Goal: Task Accomplishment & Management: Manage account settings

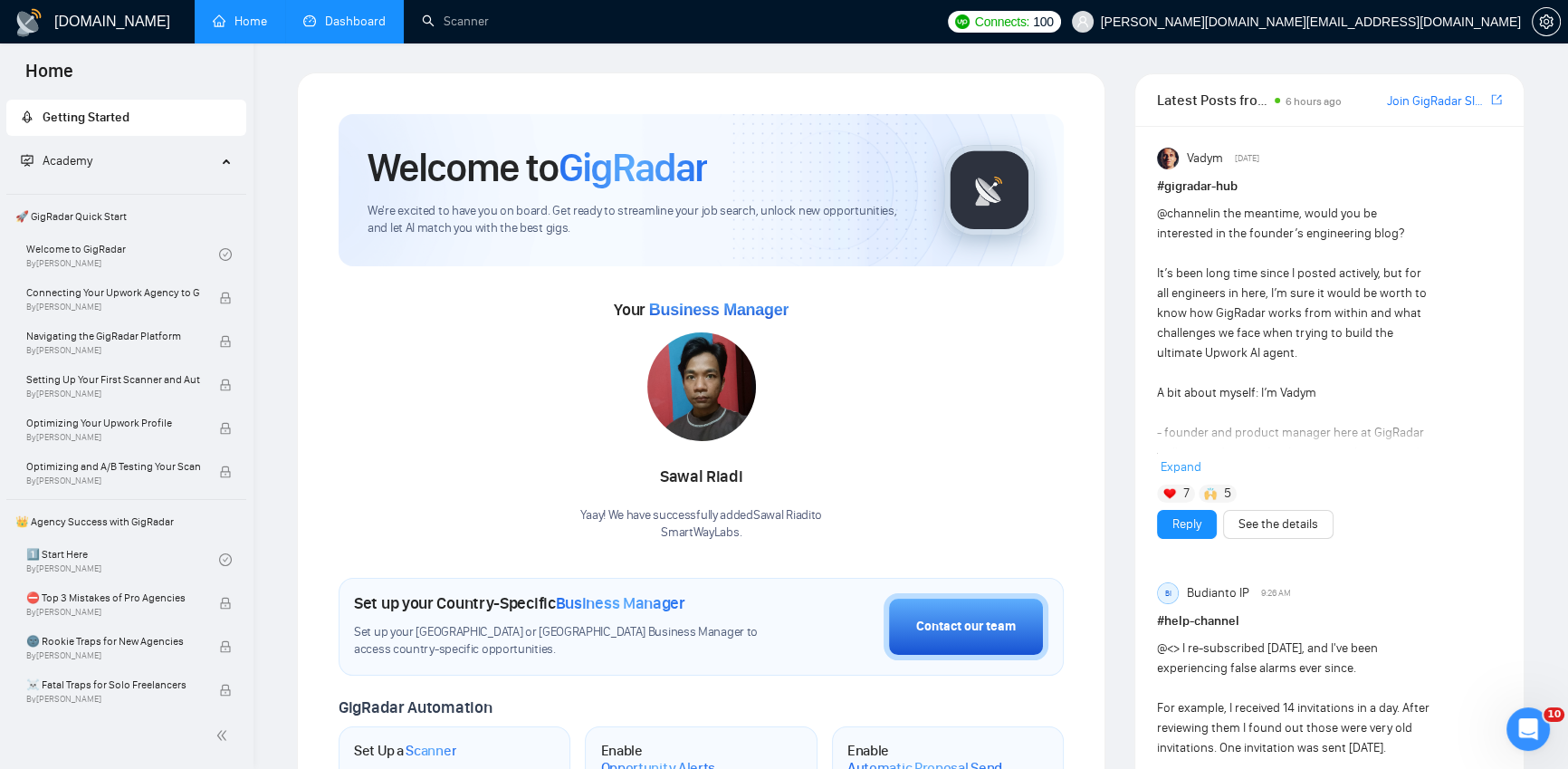
click at [354, 20] on link "Dashboard" at bounding box center [344, 22] width 82 height 15
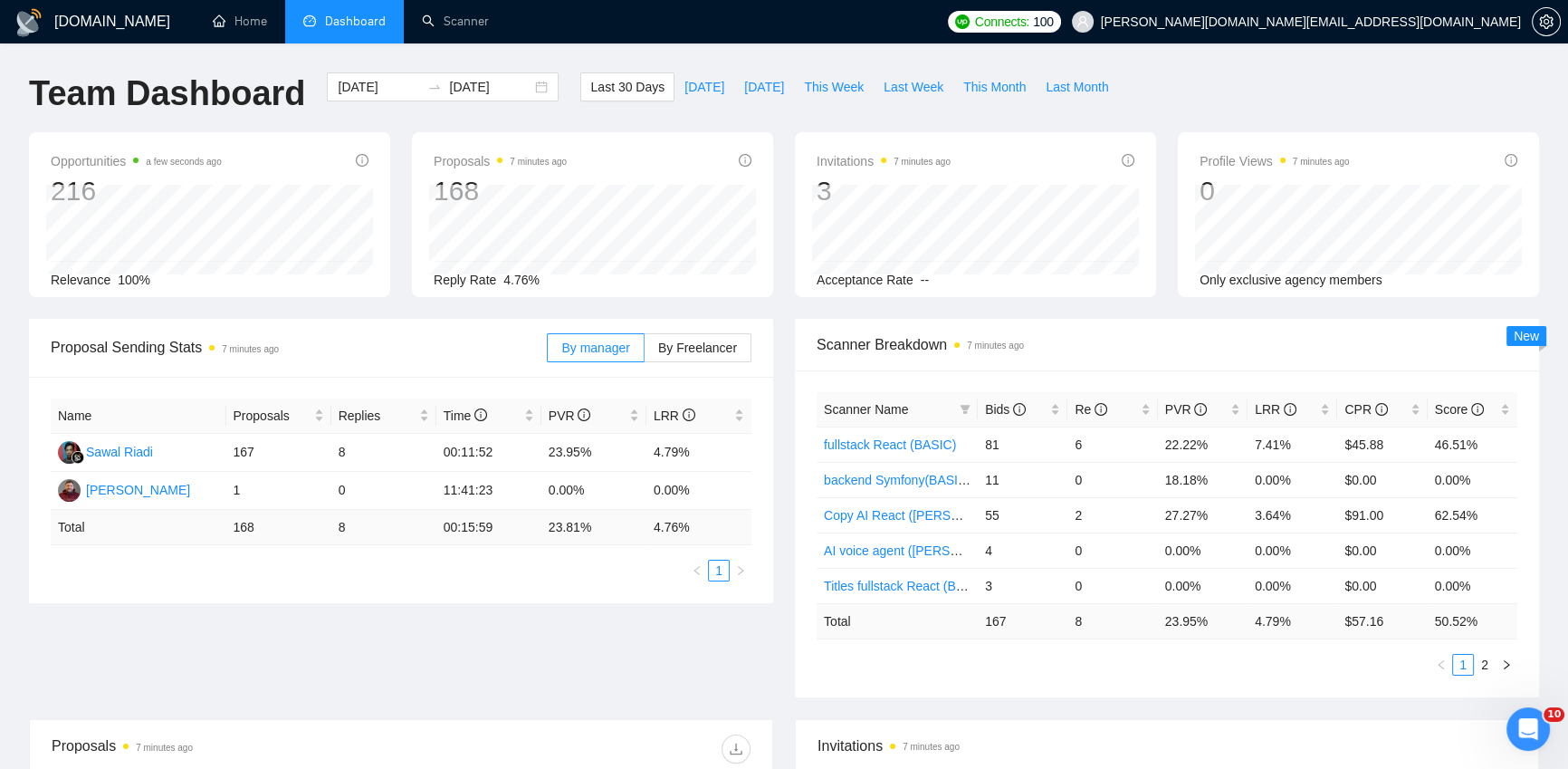
scroll to position [284, 0]
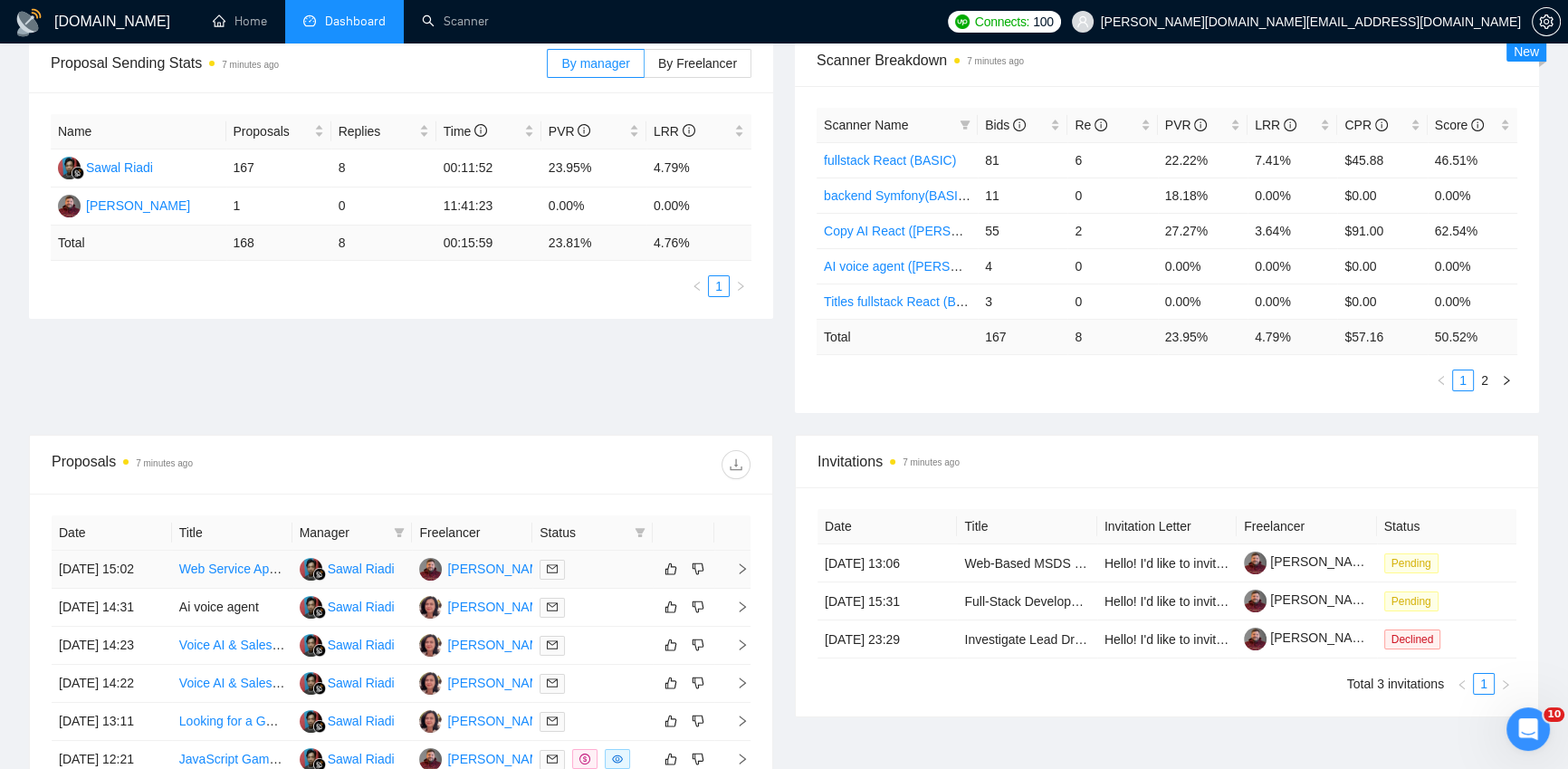
click at [620, 580] on div at bounding box center [592, 569] width 106 height 21
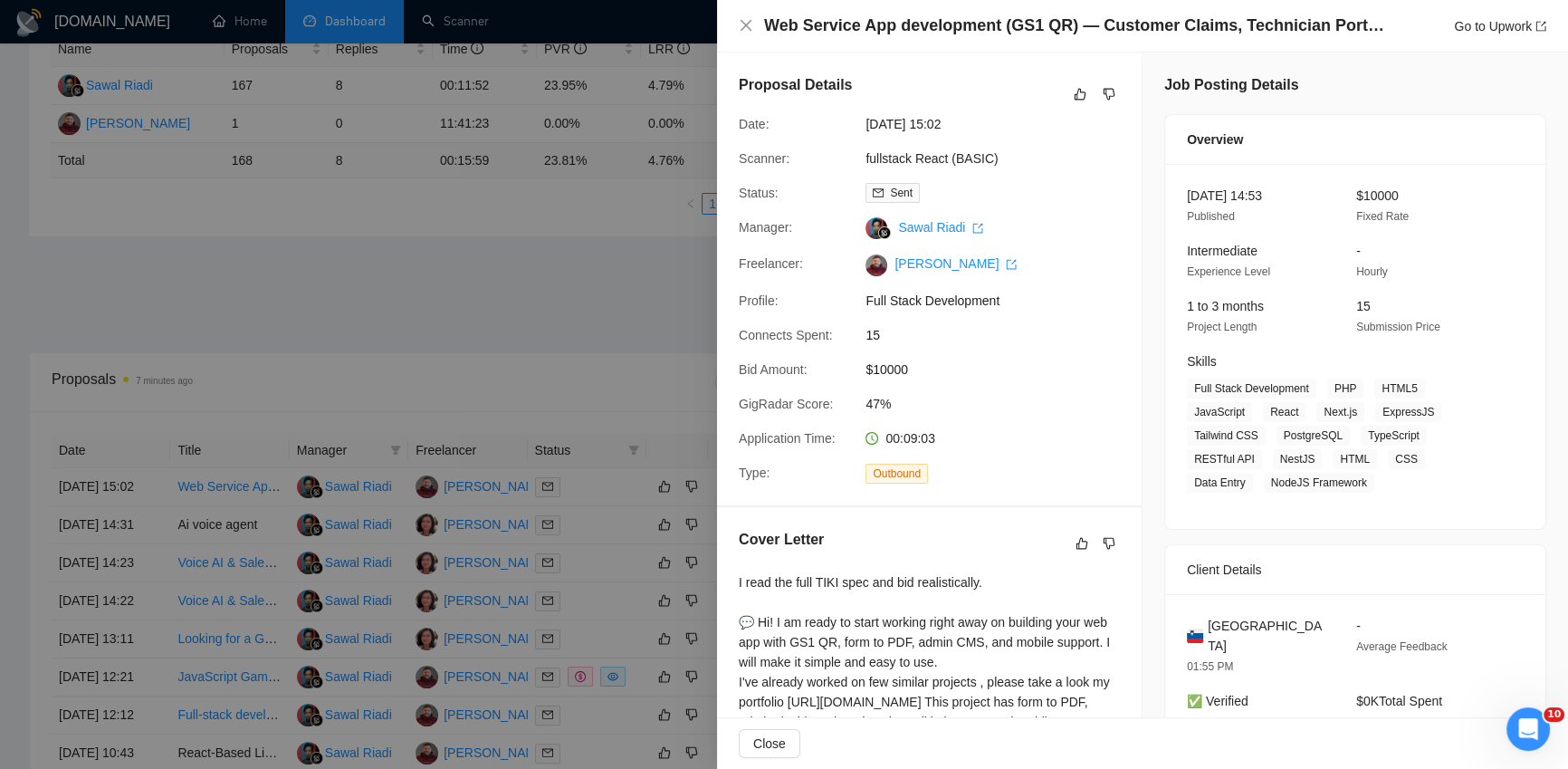
scroll to position [368, 0]
click at [610, 538] on div at bounding box center [784, 384] width 1568 height 769
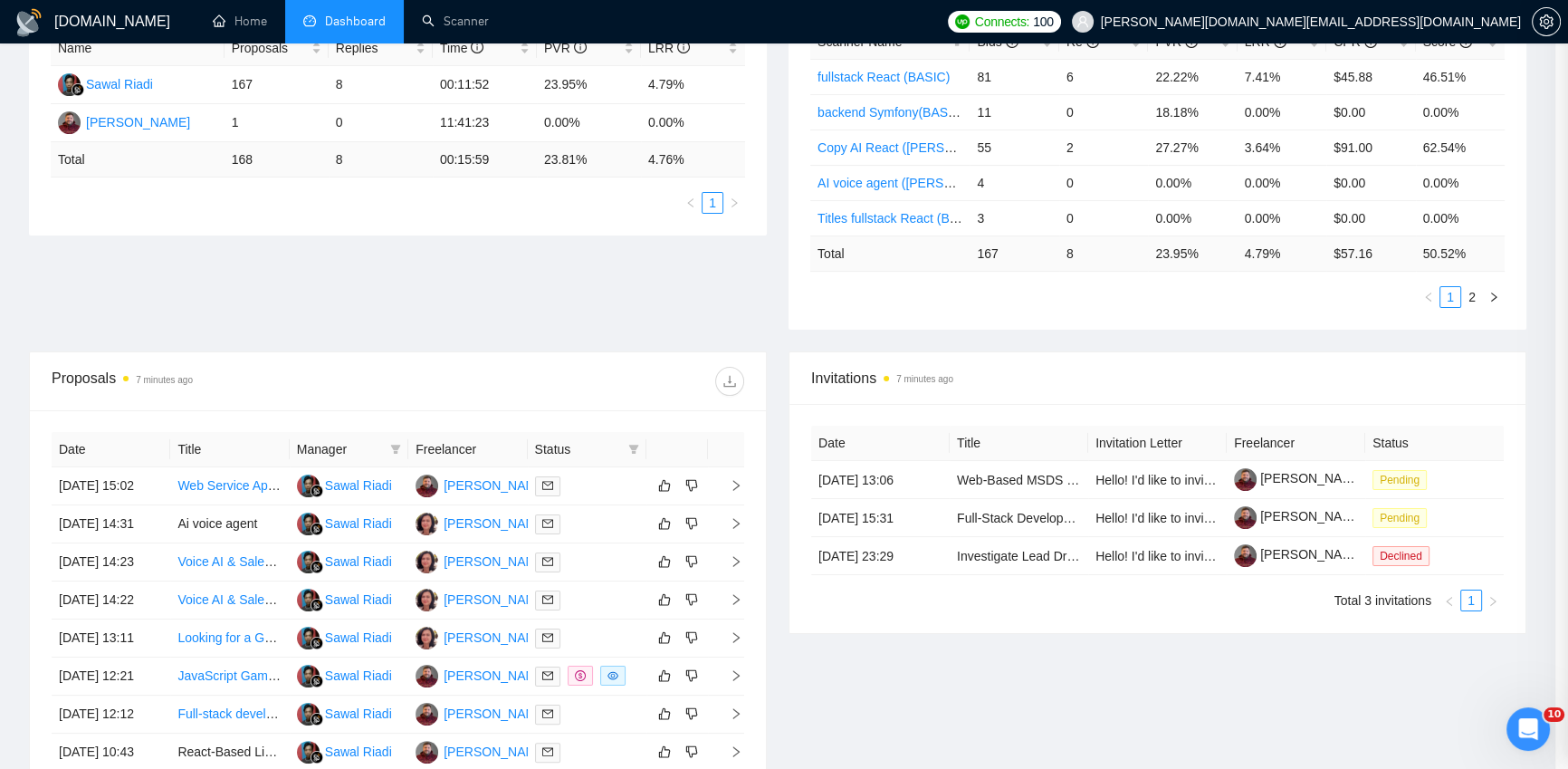
click at [609, 534] on div at bounding box center [586, 524] width 104 height 21
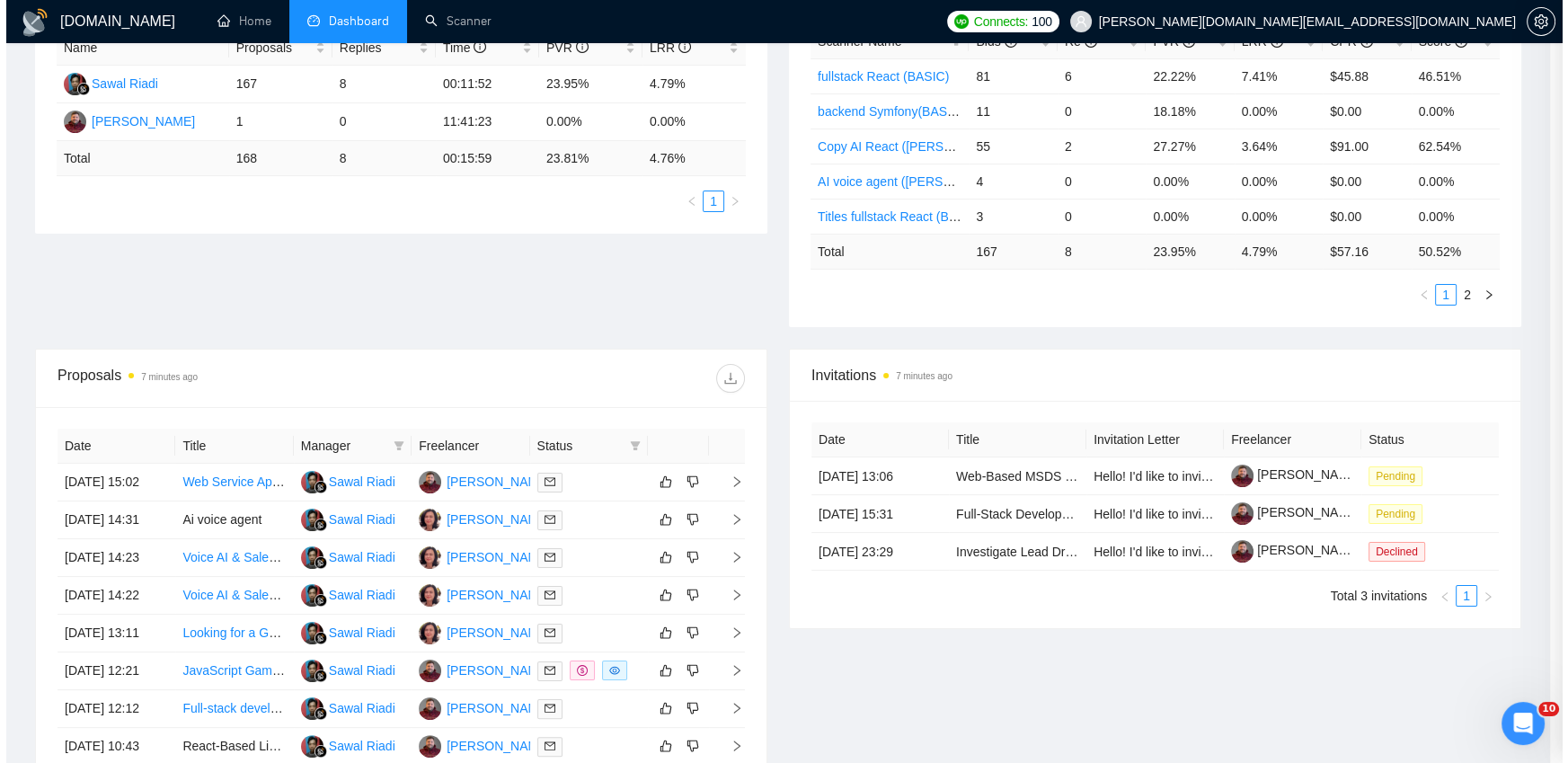
scroll to position [0, 0]
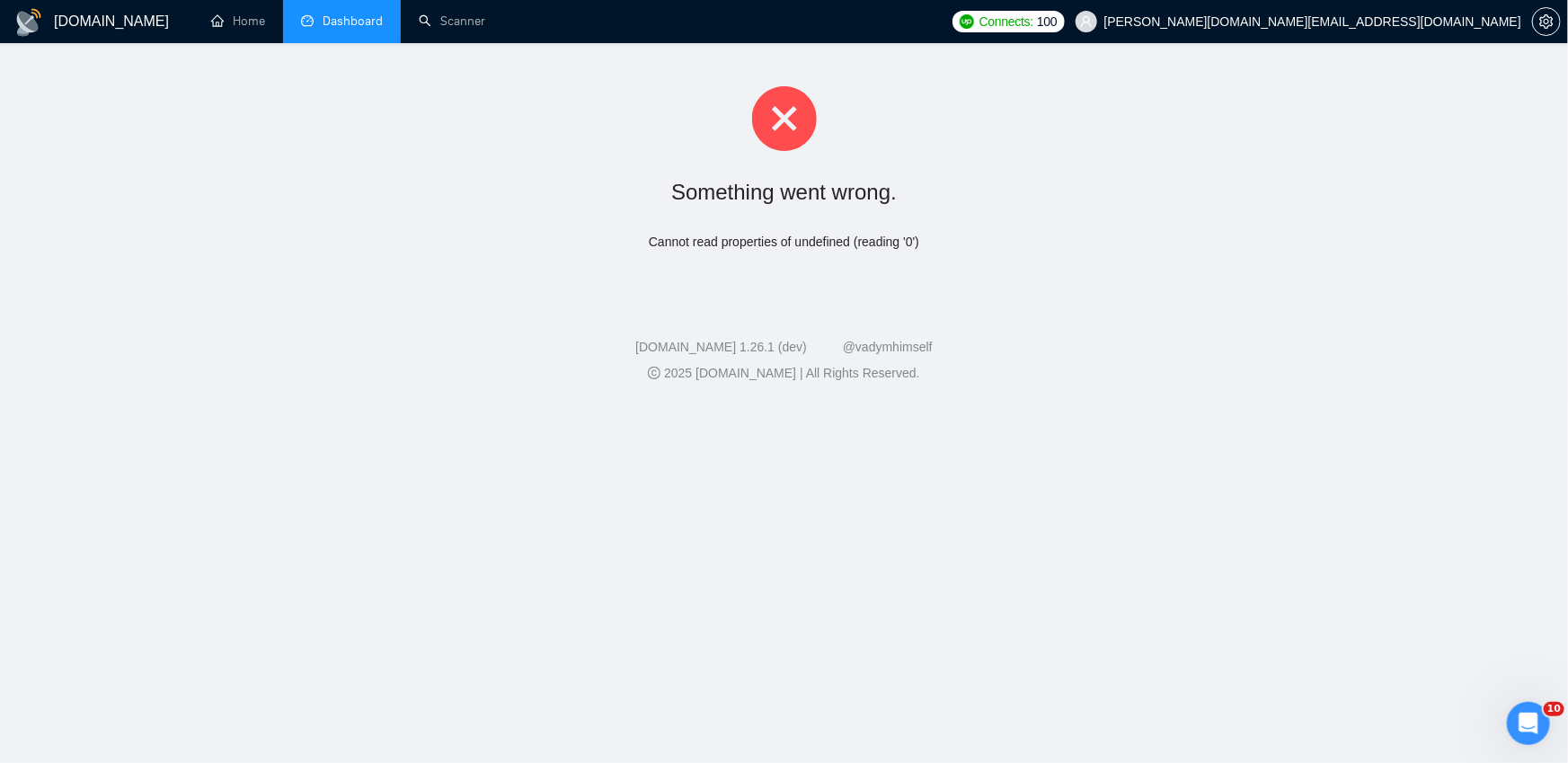
drag, startPoint x: 379, startPoint y: 308, endPoint x: 370, endPoint y: 304, distance: 9.8
click at [379, 307] on footer "GigRadar.io 1.26.1 (dev) @vadymhimself 2025 GigRadar.io | All Rights Reserved." at bounding box center [784, 350] width 1568 height 110
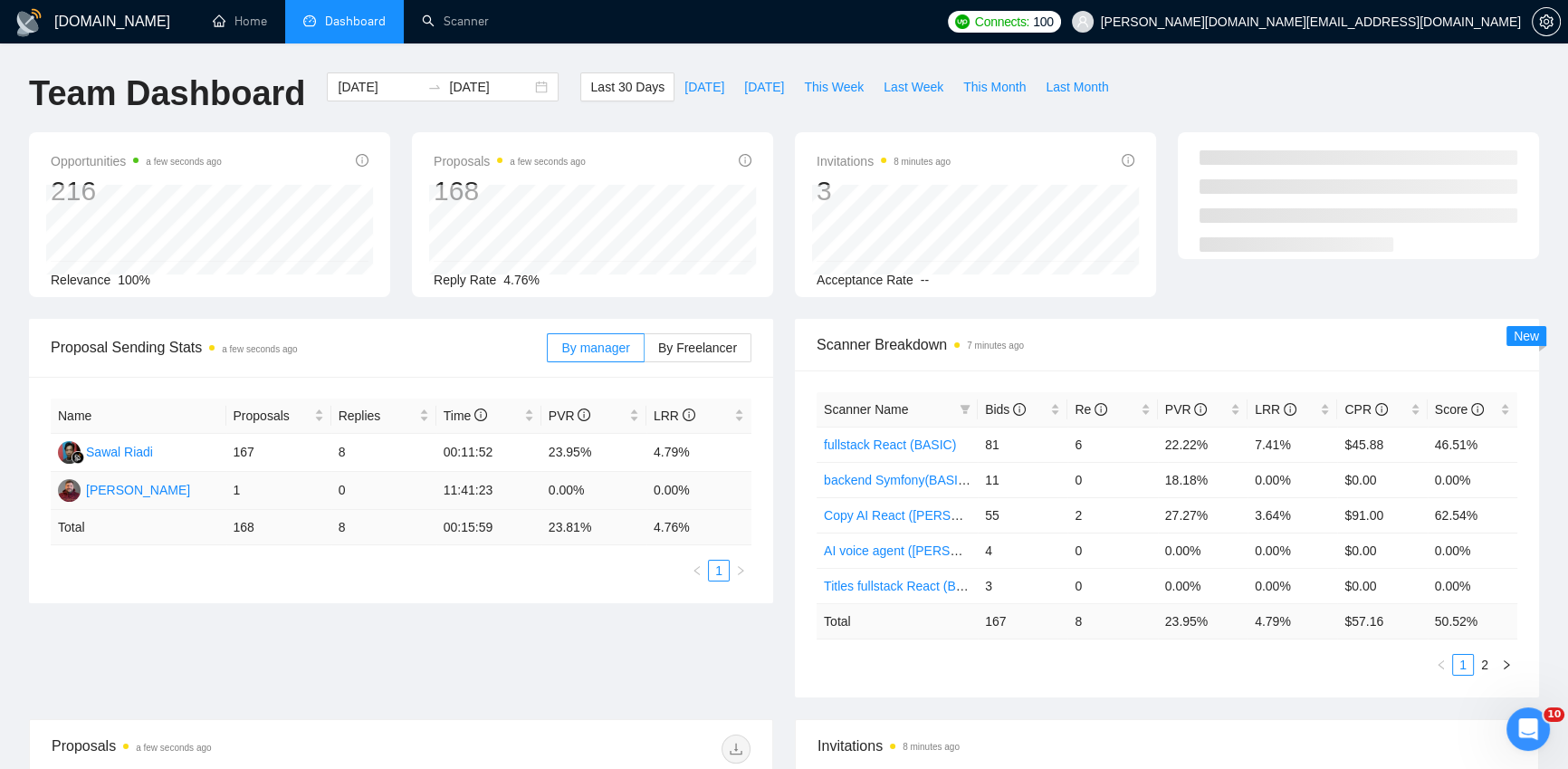
scroll to position [268, 0]
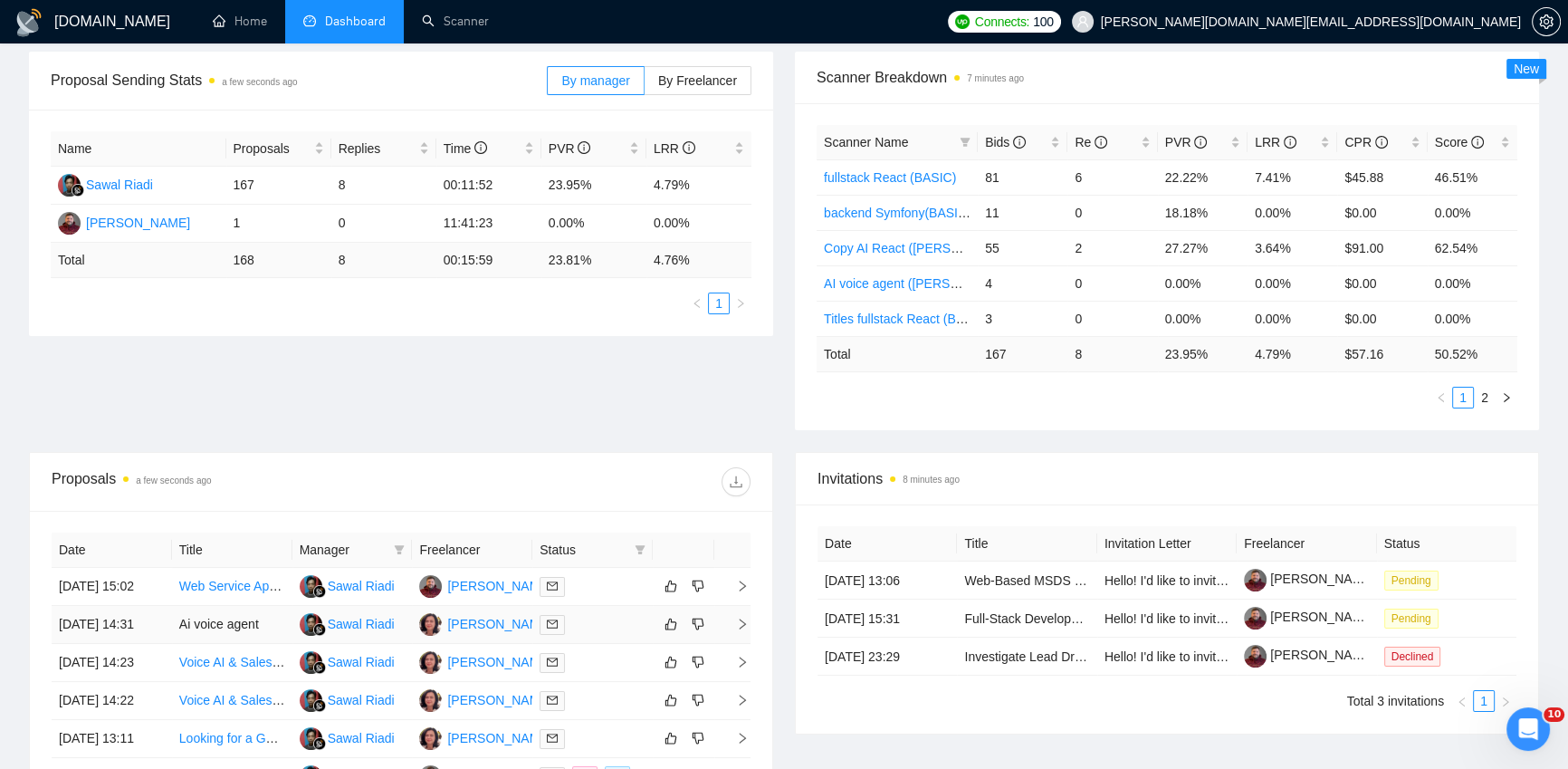
click at [601, 635] on div at bounding box center [592, 625] width 106 height 21
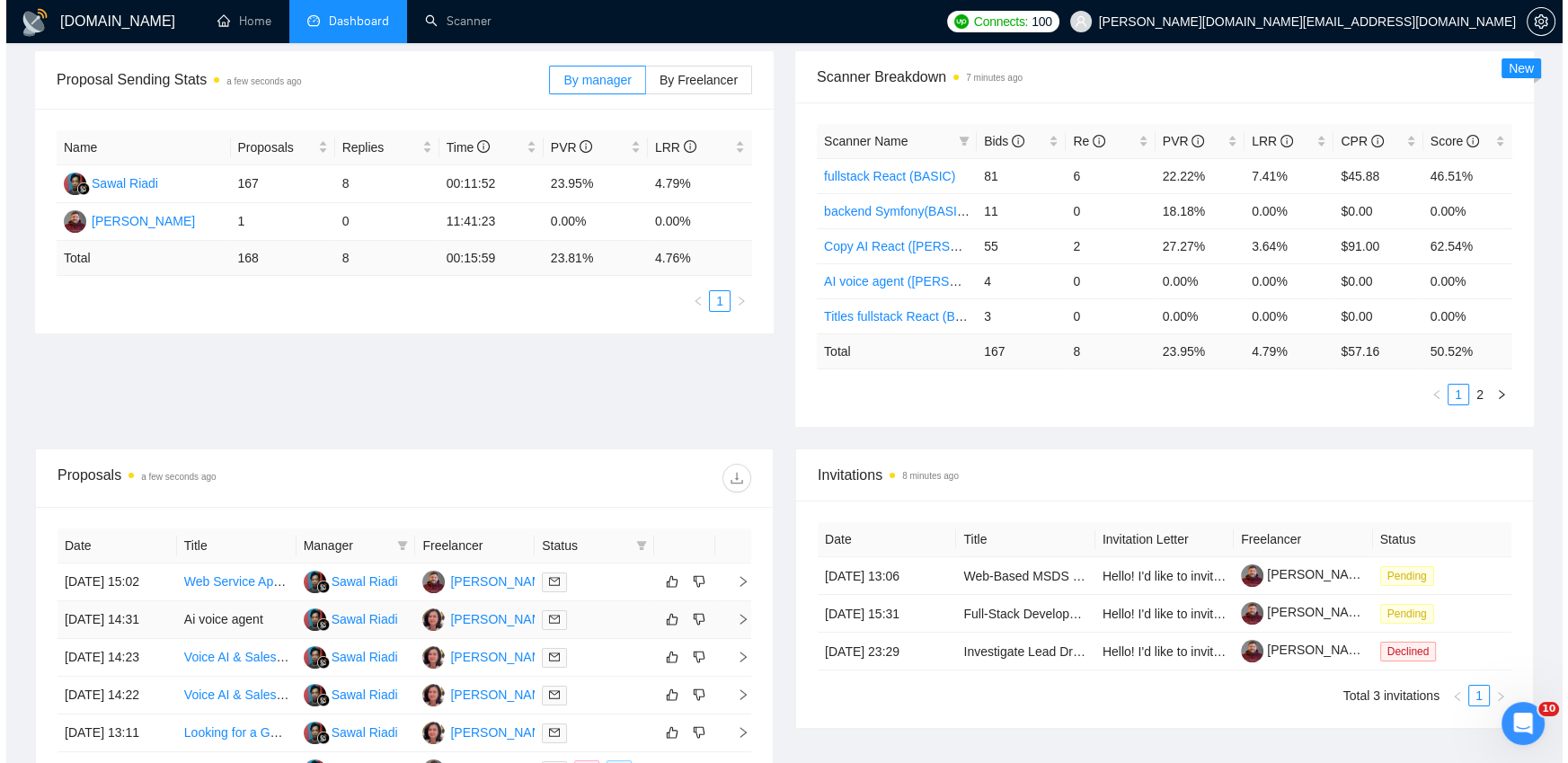
scroll to position [0, 0]
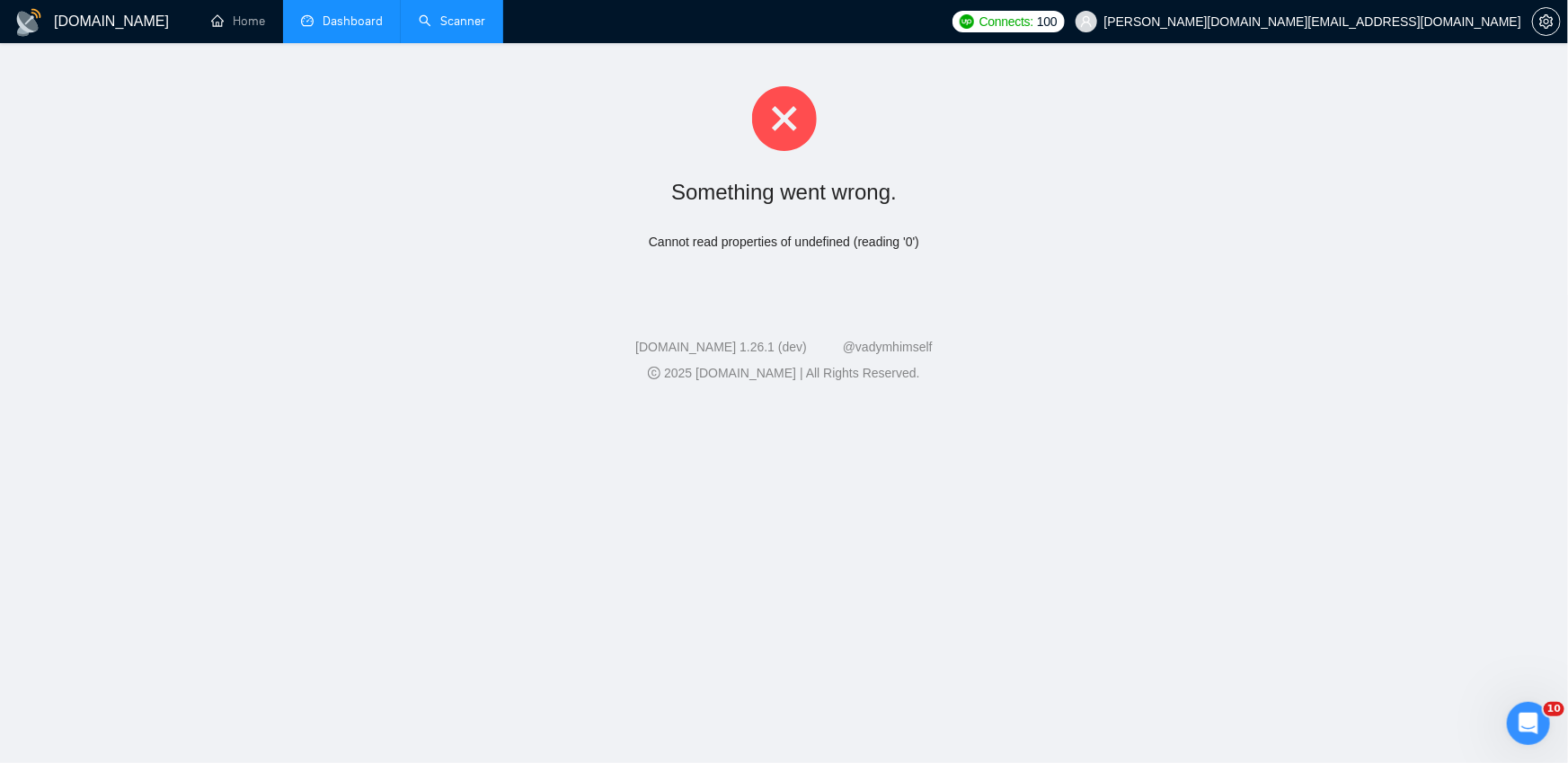
click at [426, 19] on link "Scanner" at bounding box center [452, 21] width 67 height 15
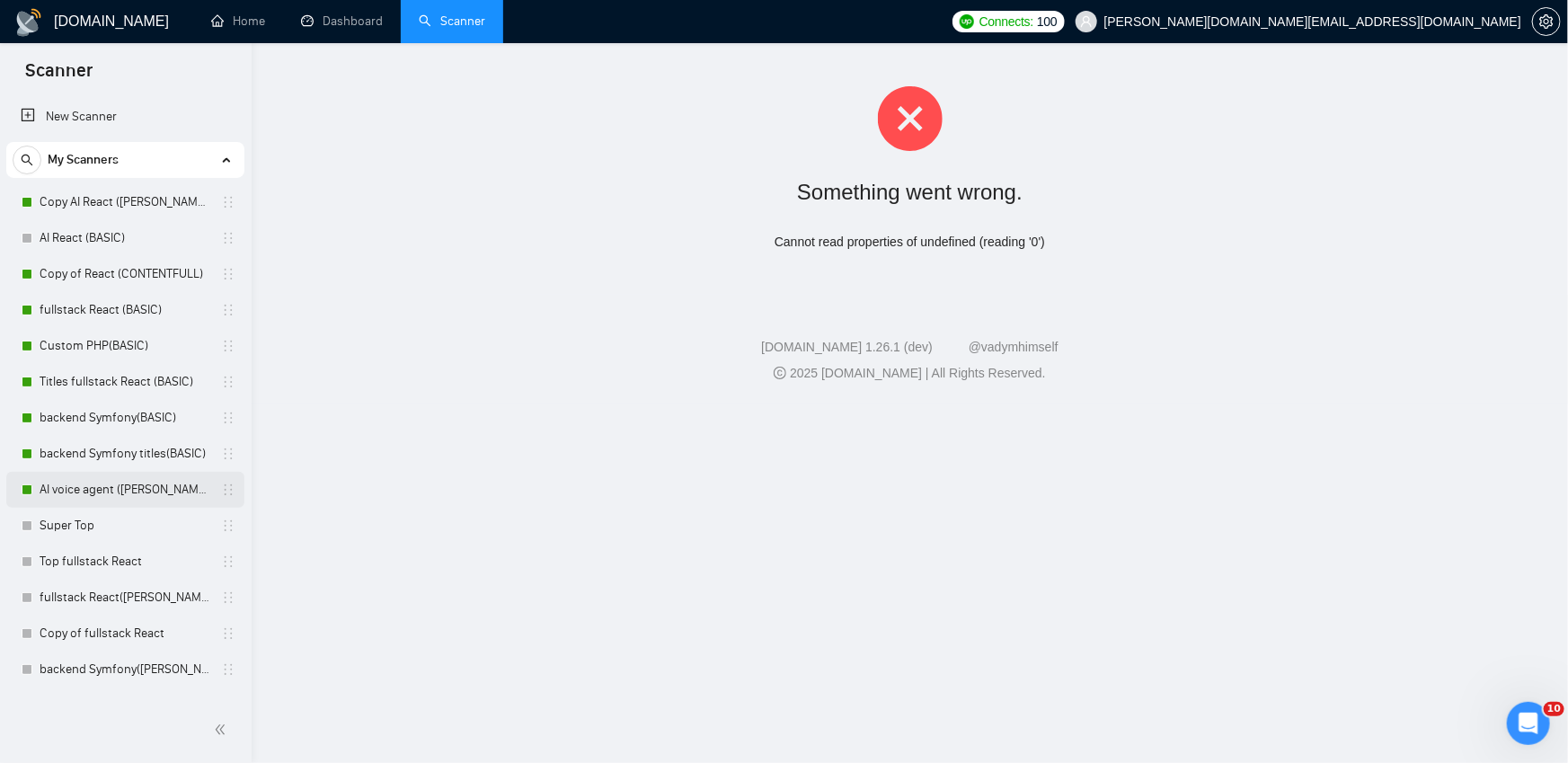
click at [98, 484] on link "AI voice agent ([PERSON_NAME])" at bounding box center [125, 489] width 171 height 36
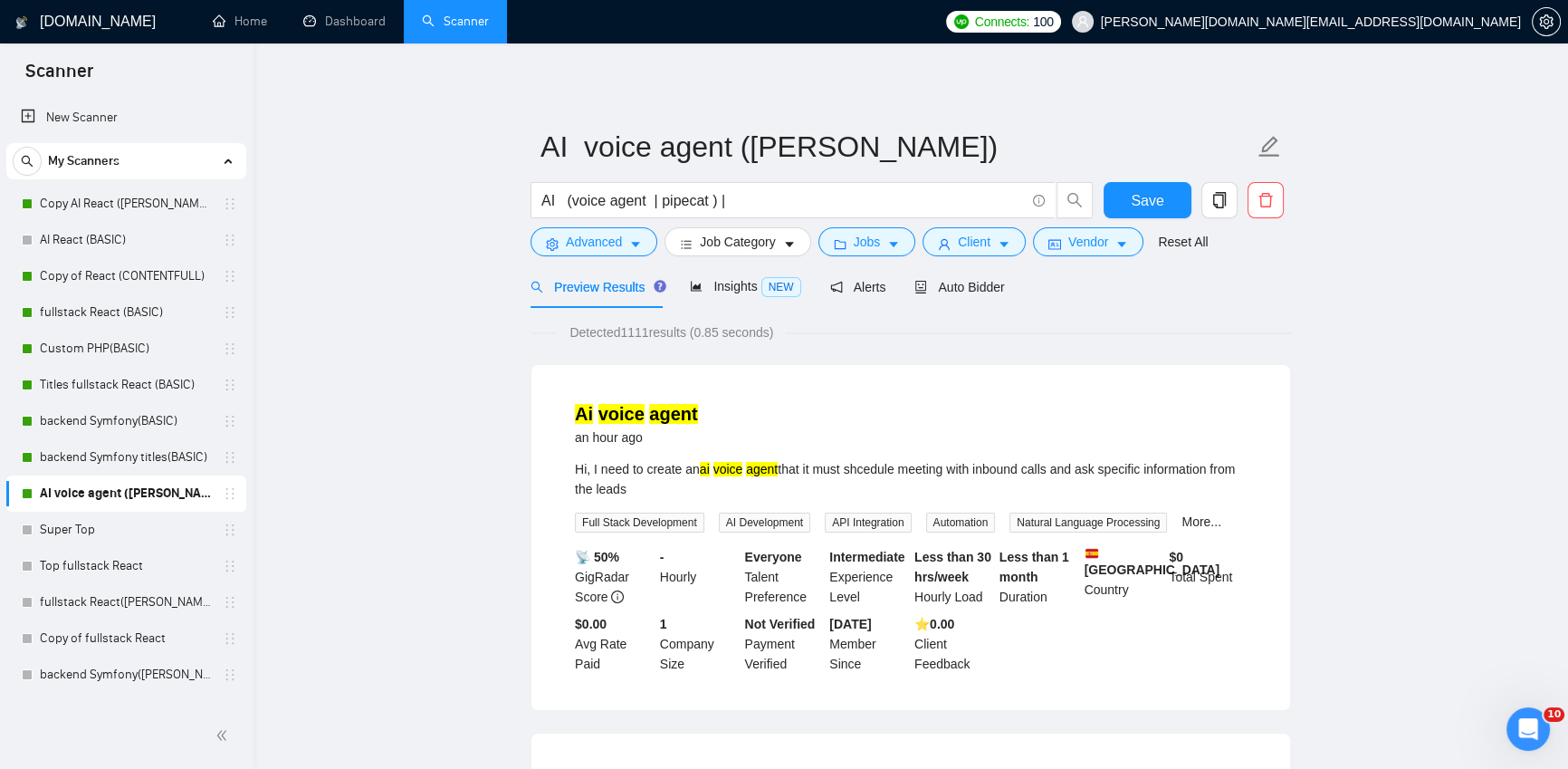
click at [351, 26] on link "Dashboard" at bounding box center [344, 22] width 82 height 15
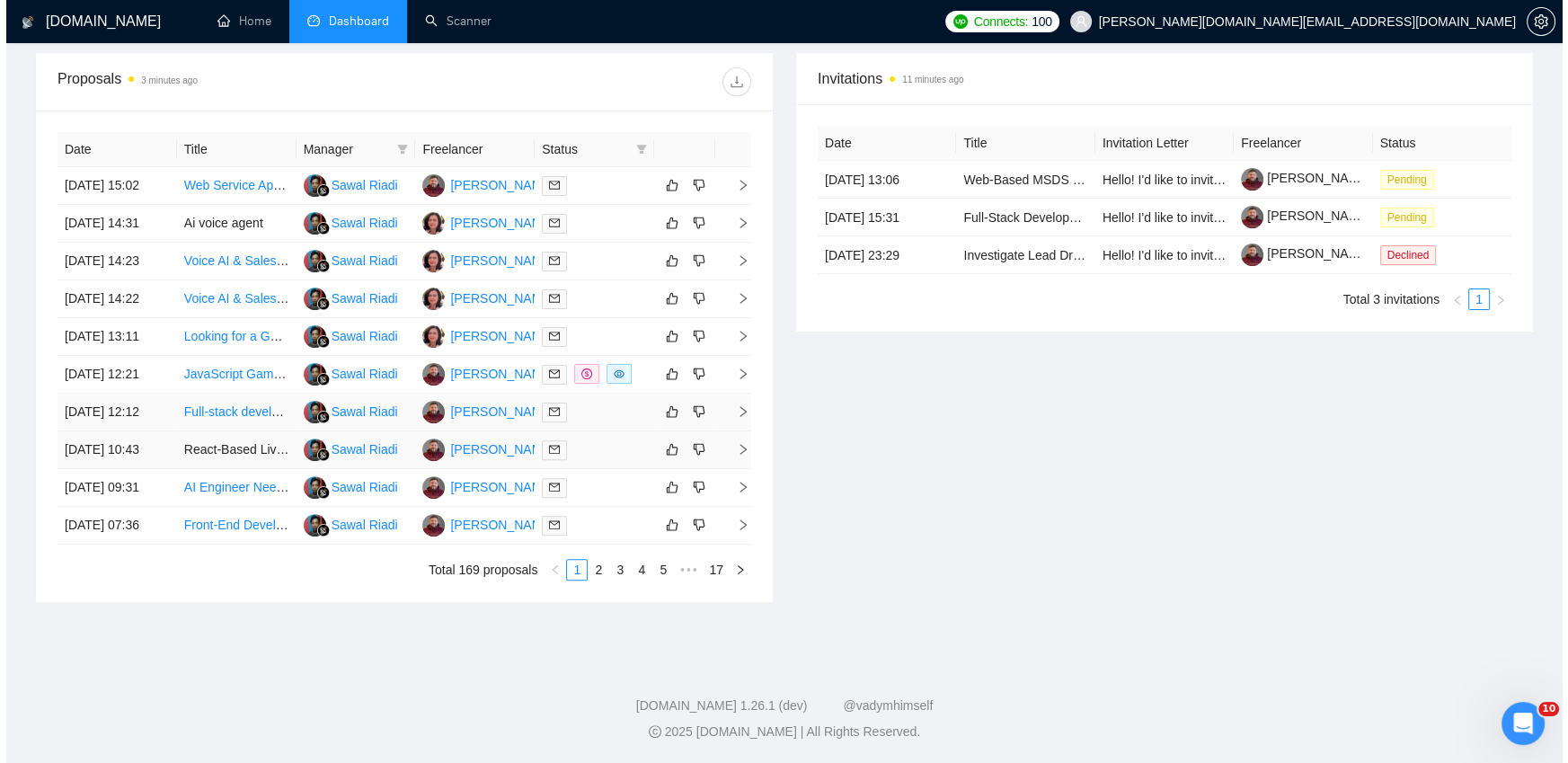
scroll to position [593, 0]
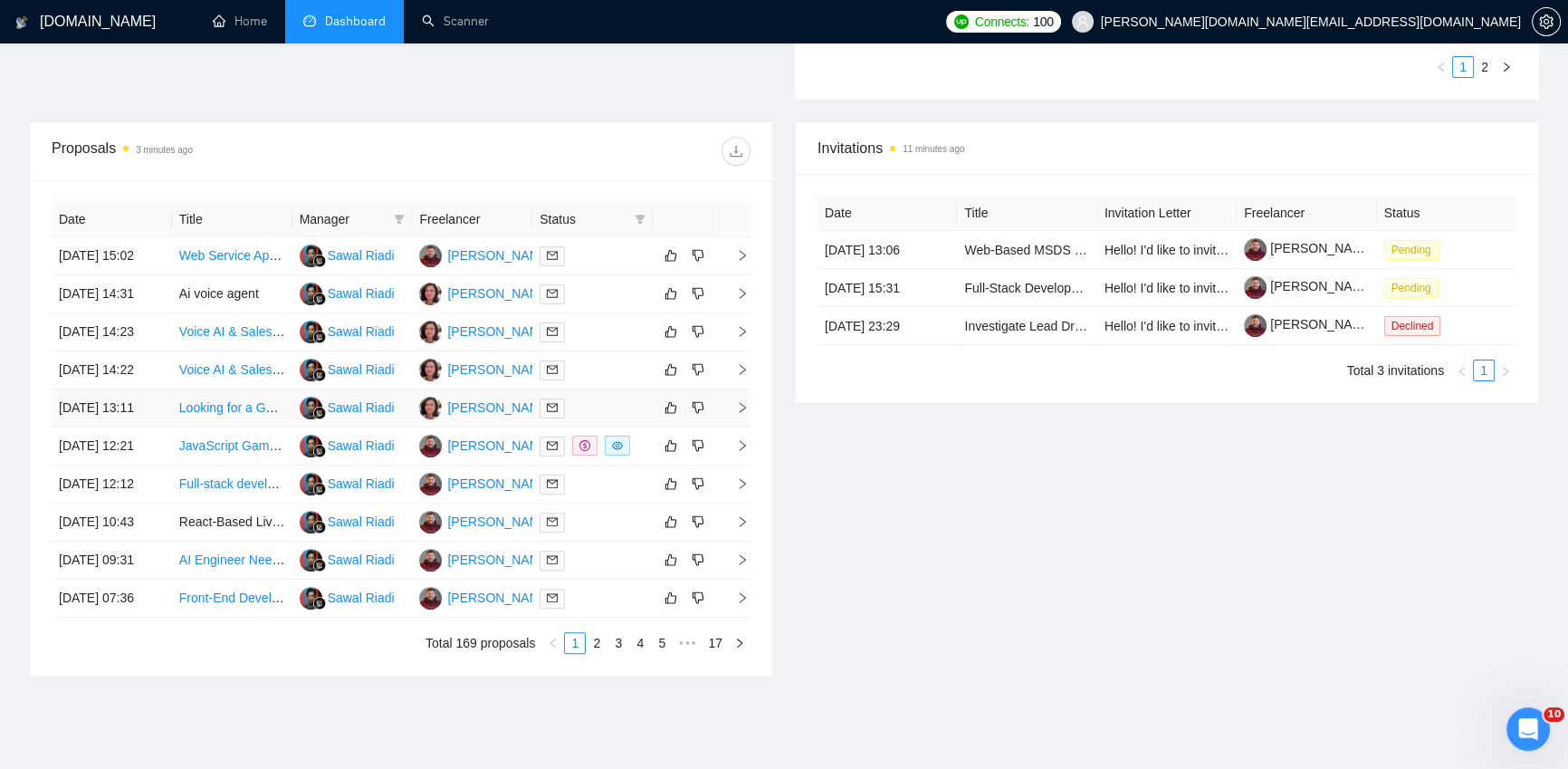
click at [623, 418] on div at bounding box center [592, 408] width 106 height 21
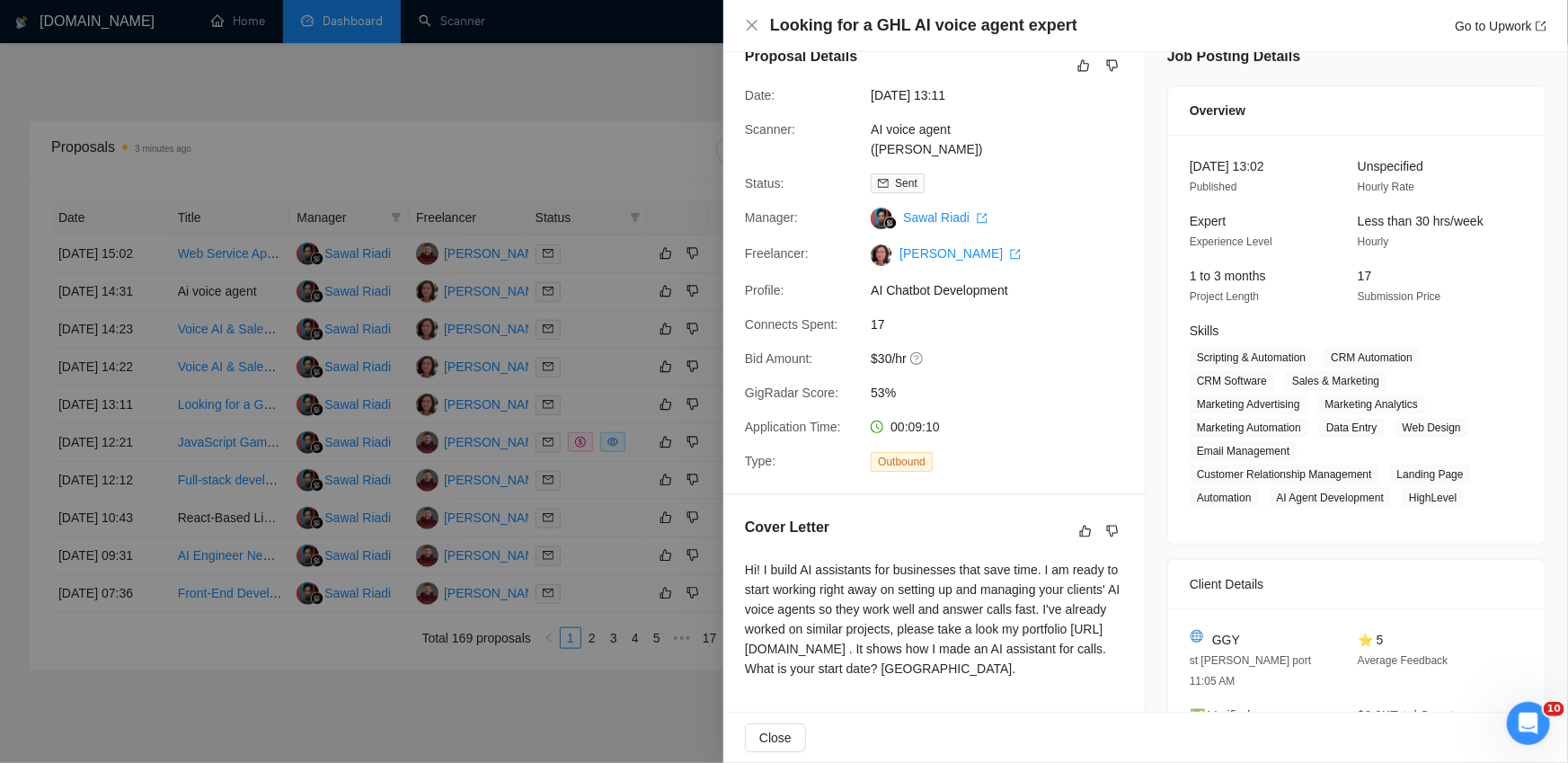
scroll to position [180, 0]
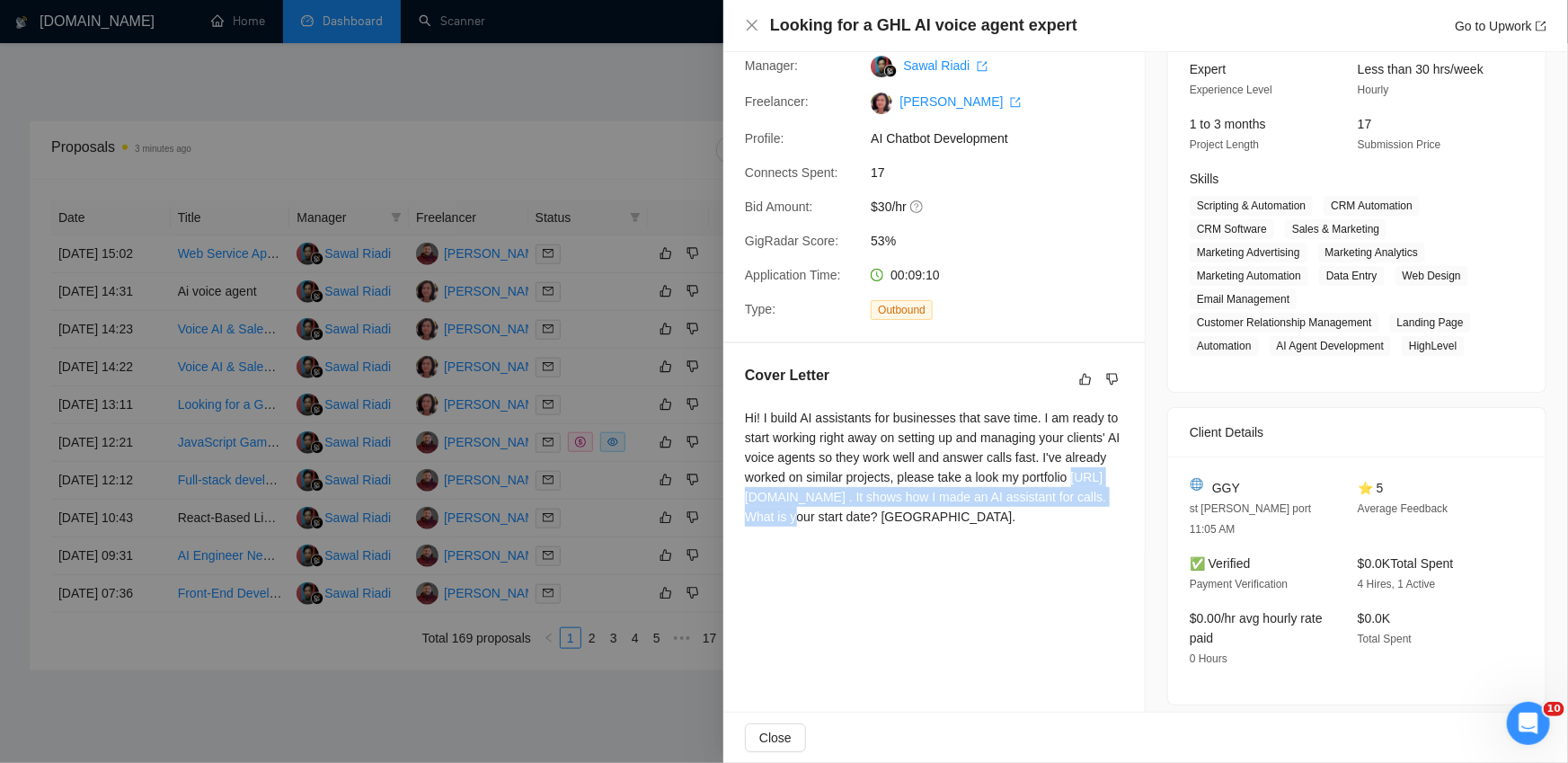
drag, startPoint x: 912, startPoint y: 515, endPoint x: 745, endPoint y: 496, distance: 168.1
click at [745, 496] on div "Hi! I build AI assistants for businesses that save time. I am ready to start wo…" at bounding box center [934, 468] width 379 height 119
click at [1045, 590] on div "Proposal Details Date: 13 Oct, 2025 13:11 Scanner: AI voice agent (Iryna) Statu…" at bounding box center [934, 386] width 422 height 1029
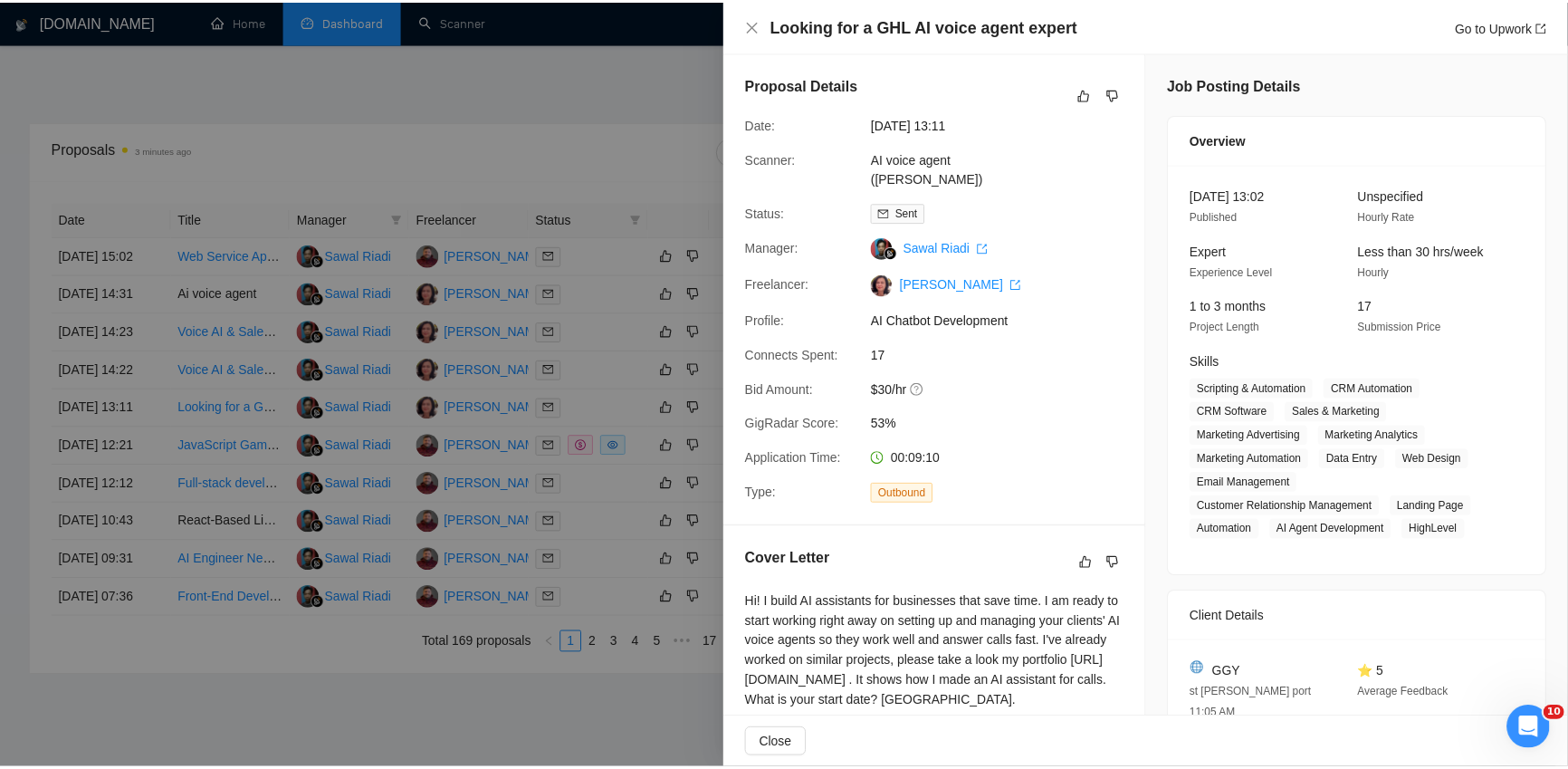
scroll to position [285, 0]
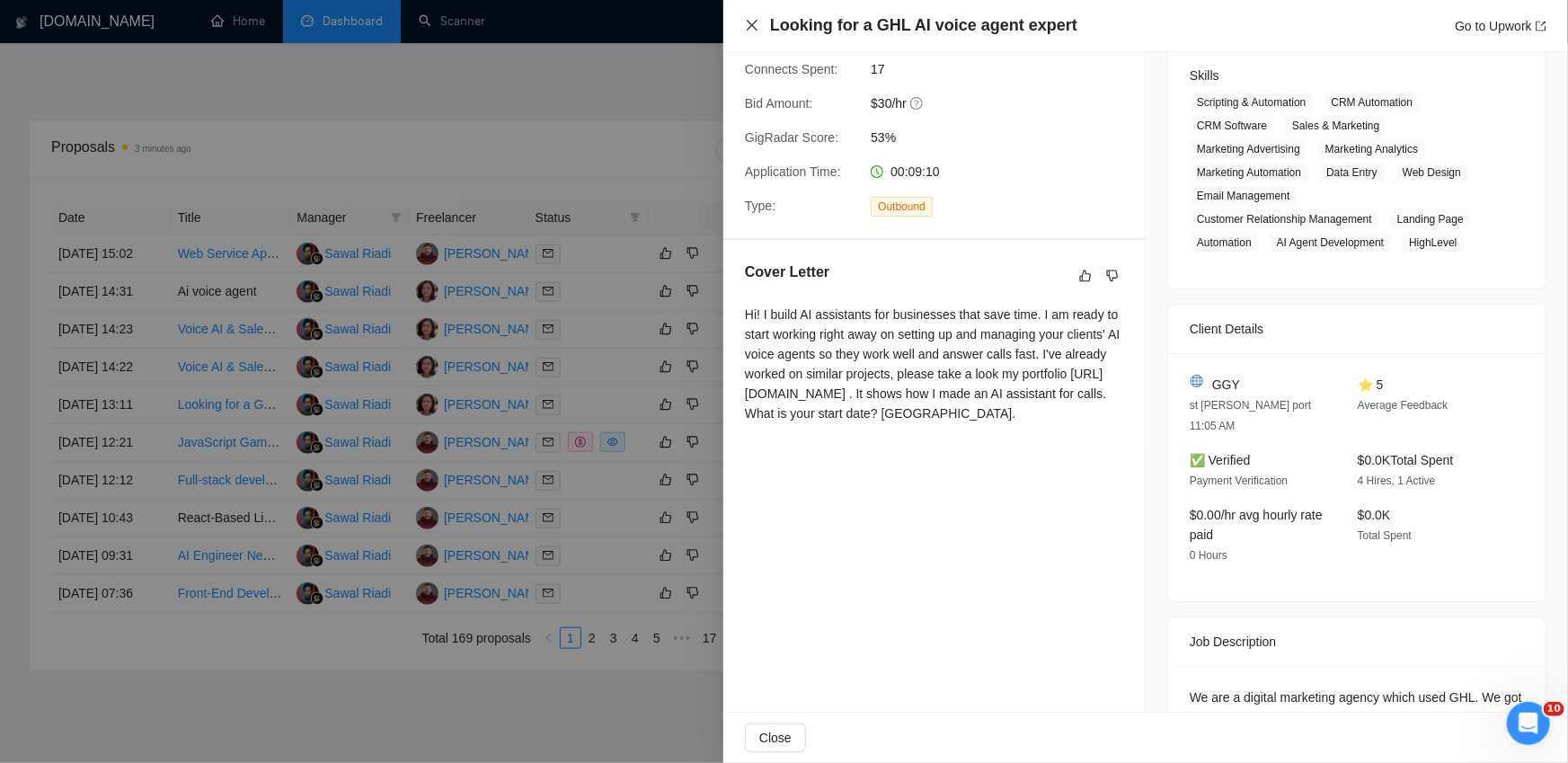
drag, startPoint x: 753, startPoint y: 22, endPoint x: 638, endPoint y: 44, distance: 117.1
click at [646, 38] on div "Looking for a GHL AI voice agent expert Go to Upwork Proposal Details Date: 13 …" at bounding box center [784, 382] width 1568 height 763
click at [1533, 23] on link "Go to Upwork" at bounding box center [1500, 25] width 92 height 14
click at [750, 26] on icon "close" at bounding box center [752, 24] width 14 height 14
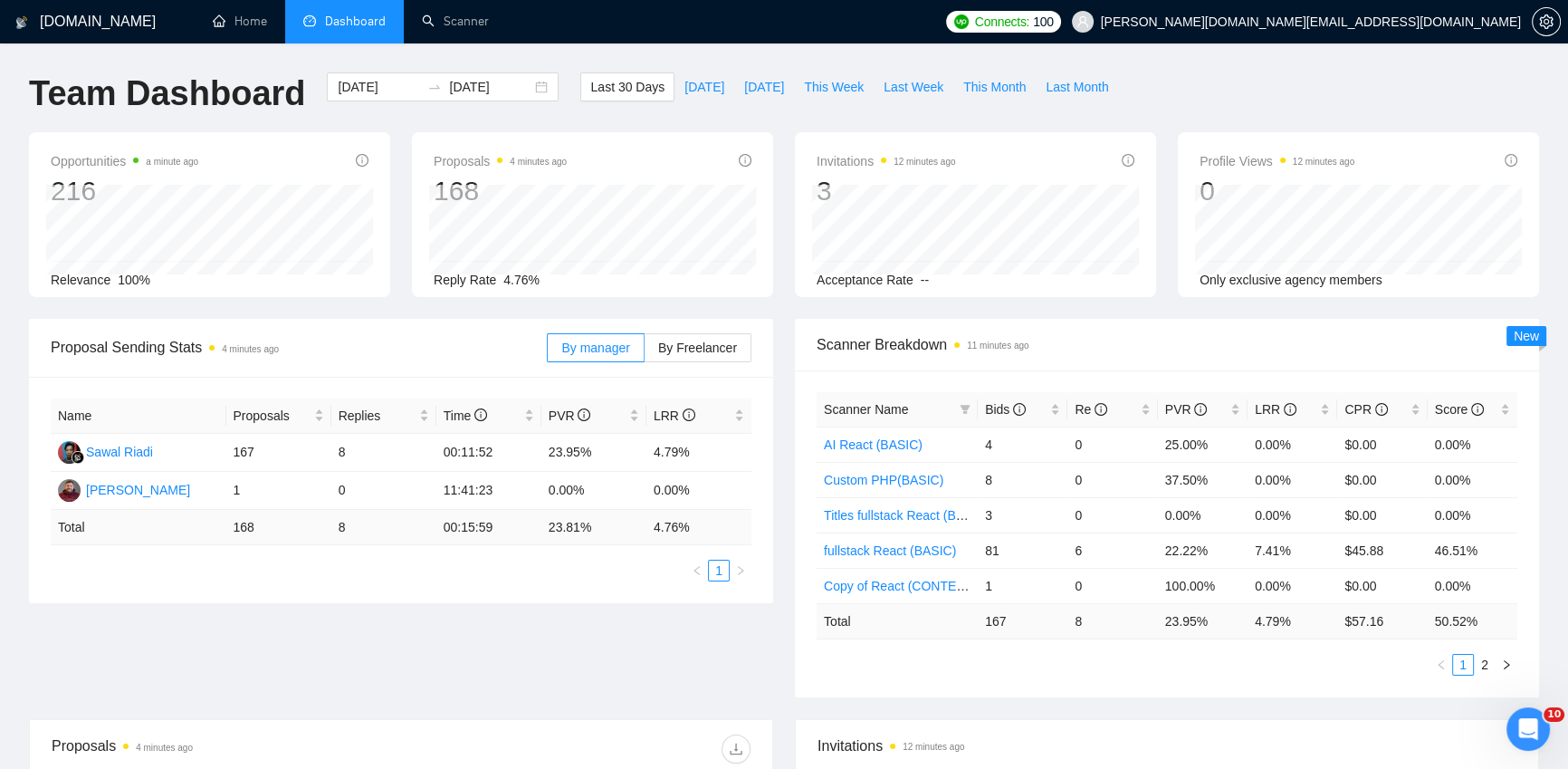
scroll to position [472, 0]
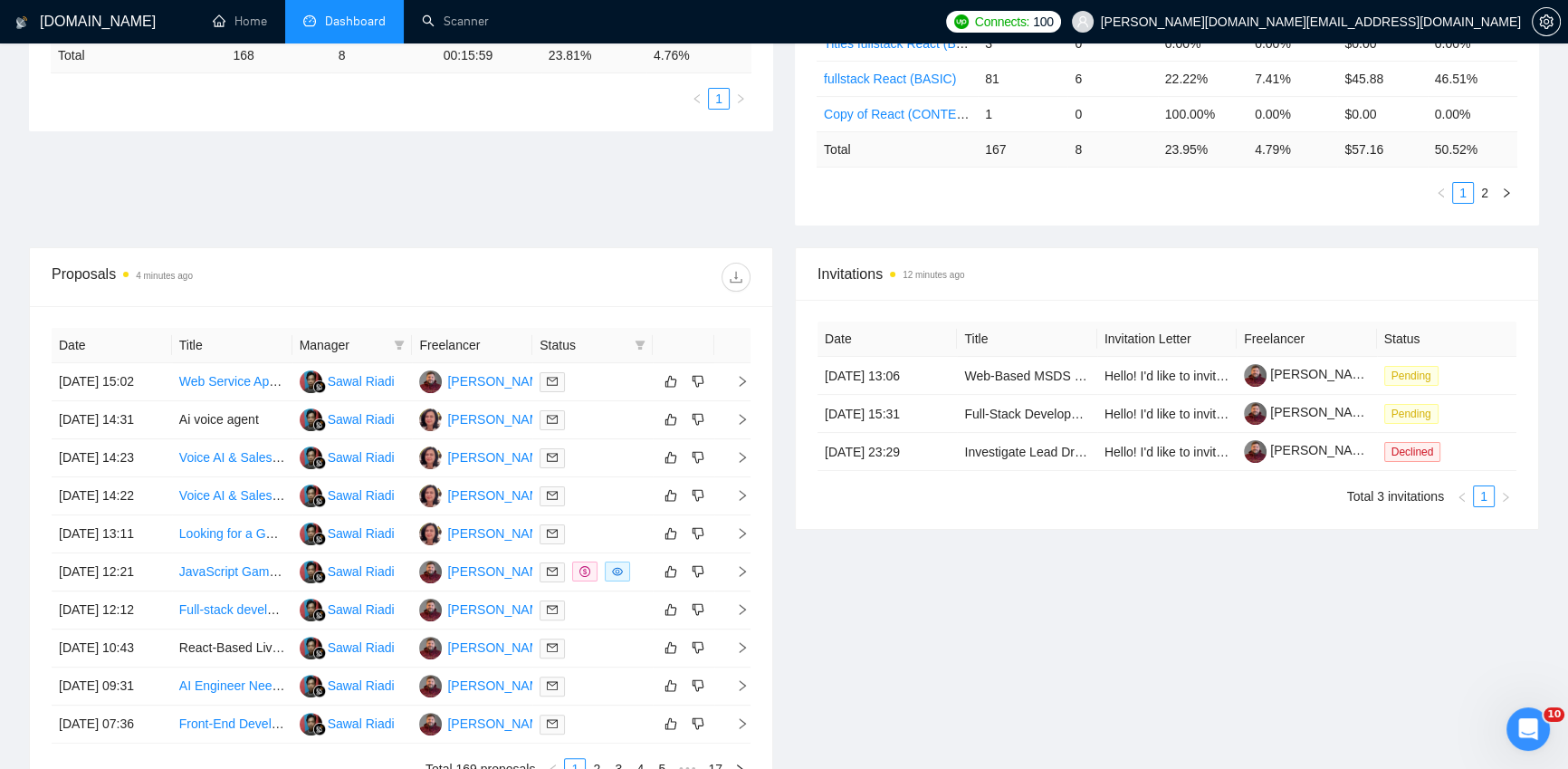
click at [659, 198] on div "Proposal Sending Stats 4 minutes ago By manager By Freelancer Name Proposals Re…" at bounding box center [784, 47] width 1532 height 400
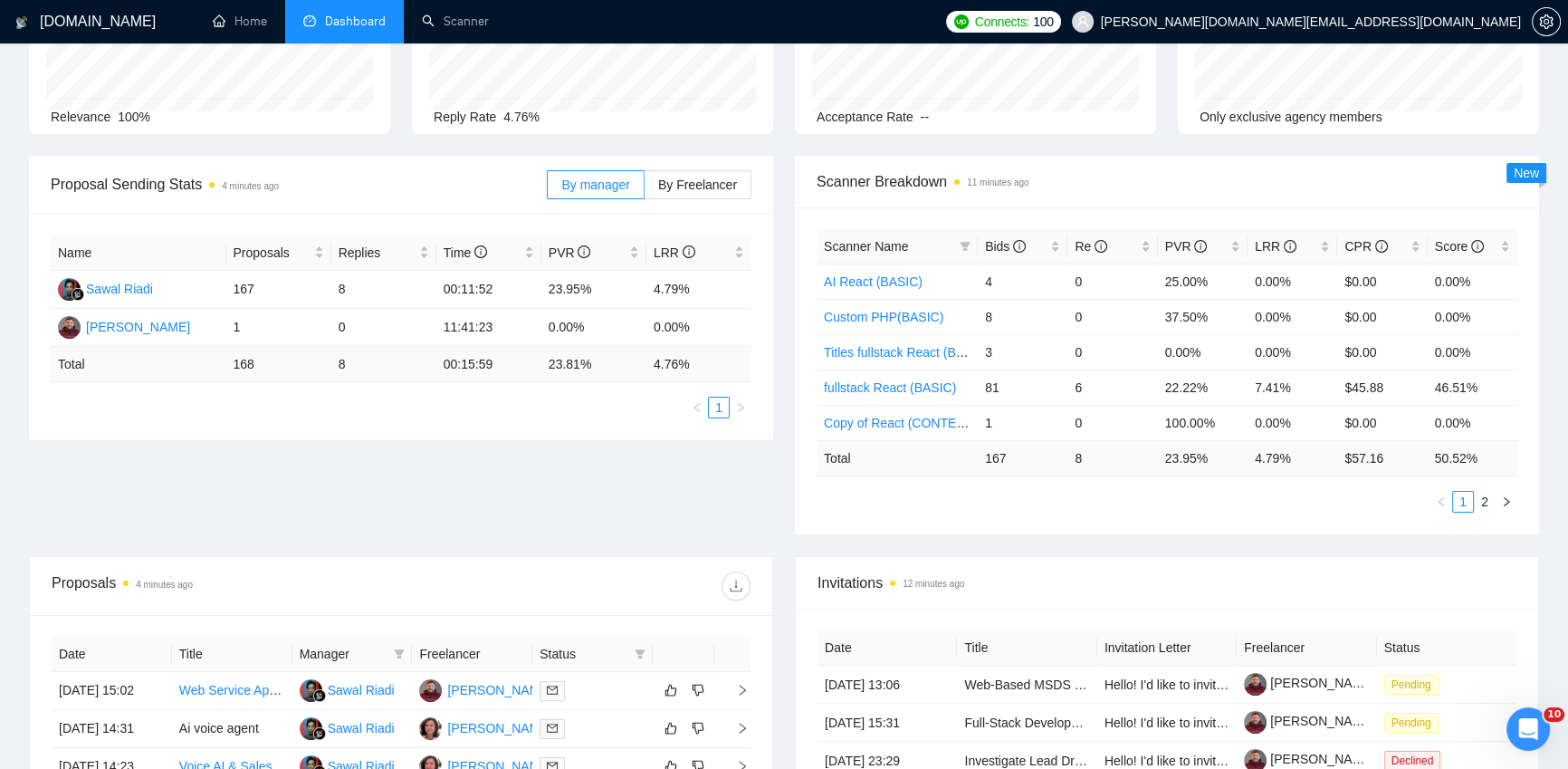
scroll to position [0, 0]
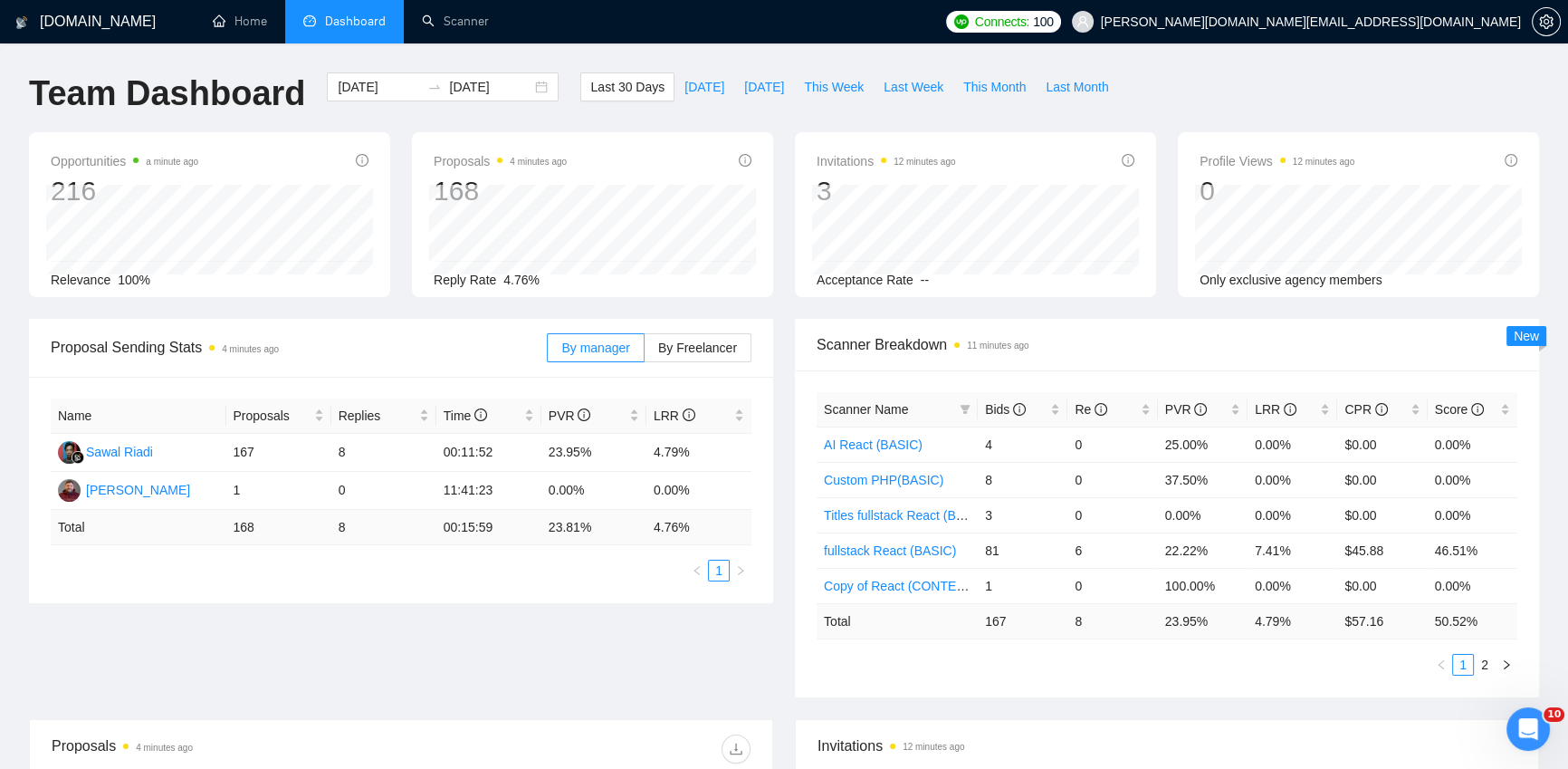
click at [1395, 80] on div "Team Dashboard 2025-09-13 2025-10-13 Last 30 Days Today Yesterday This Week Las…" at bounding box center [784, 102] width 1532 height 60
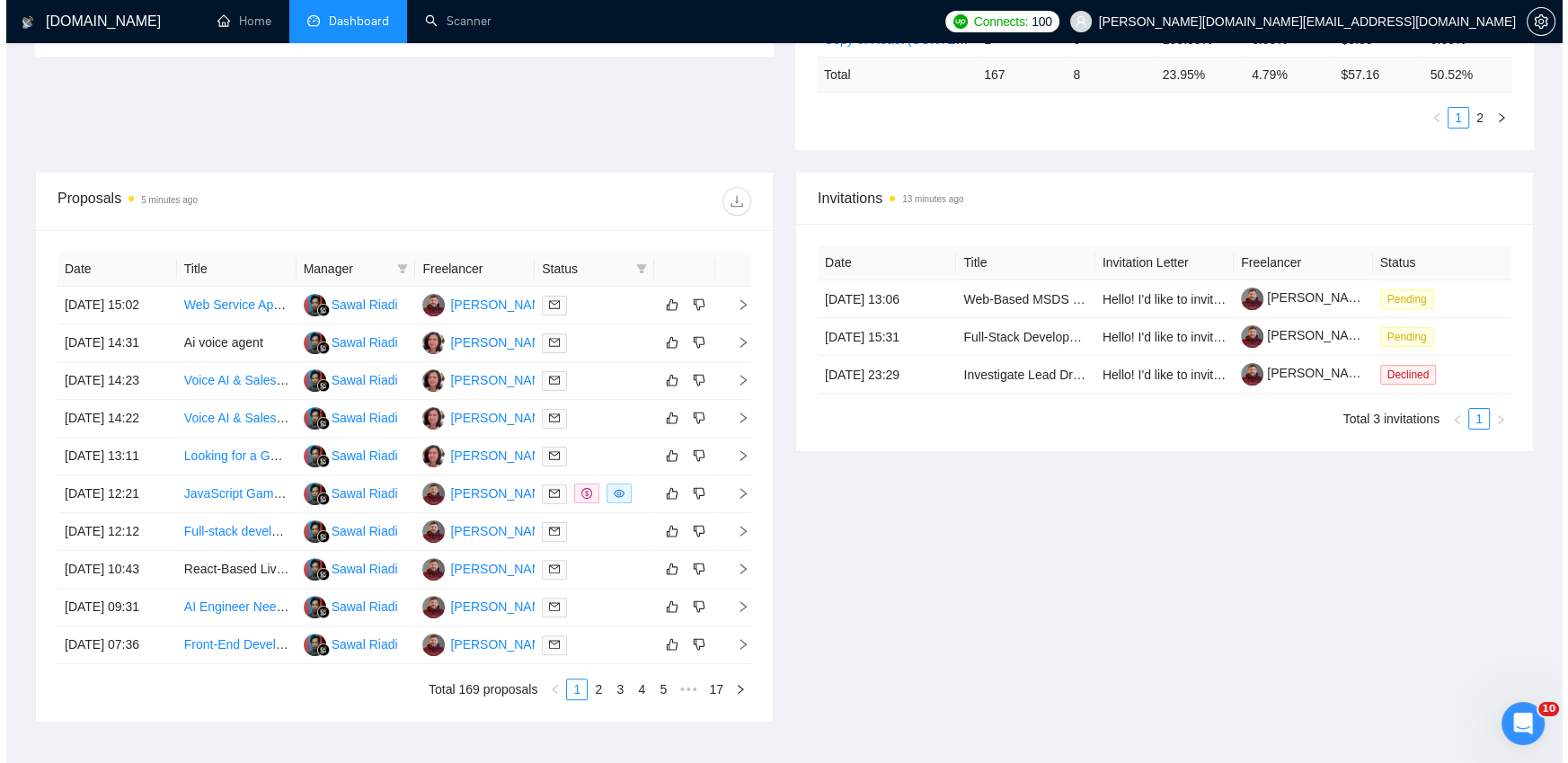
scroll to position [830, 0]
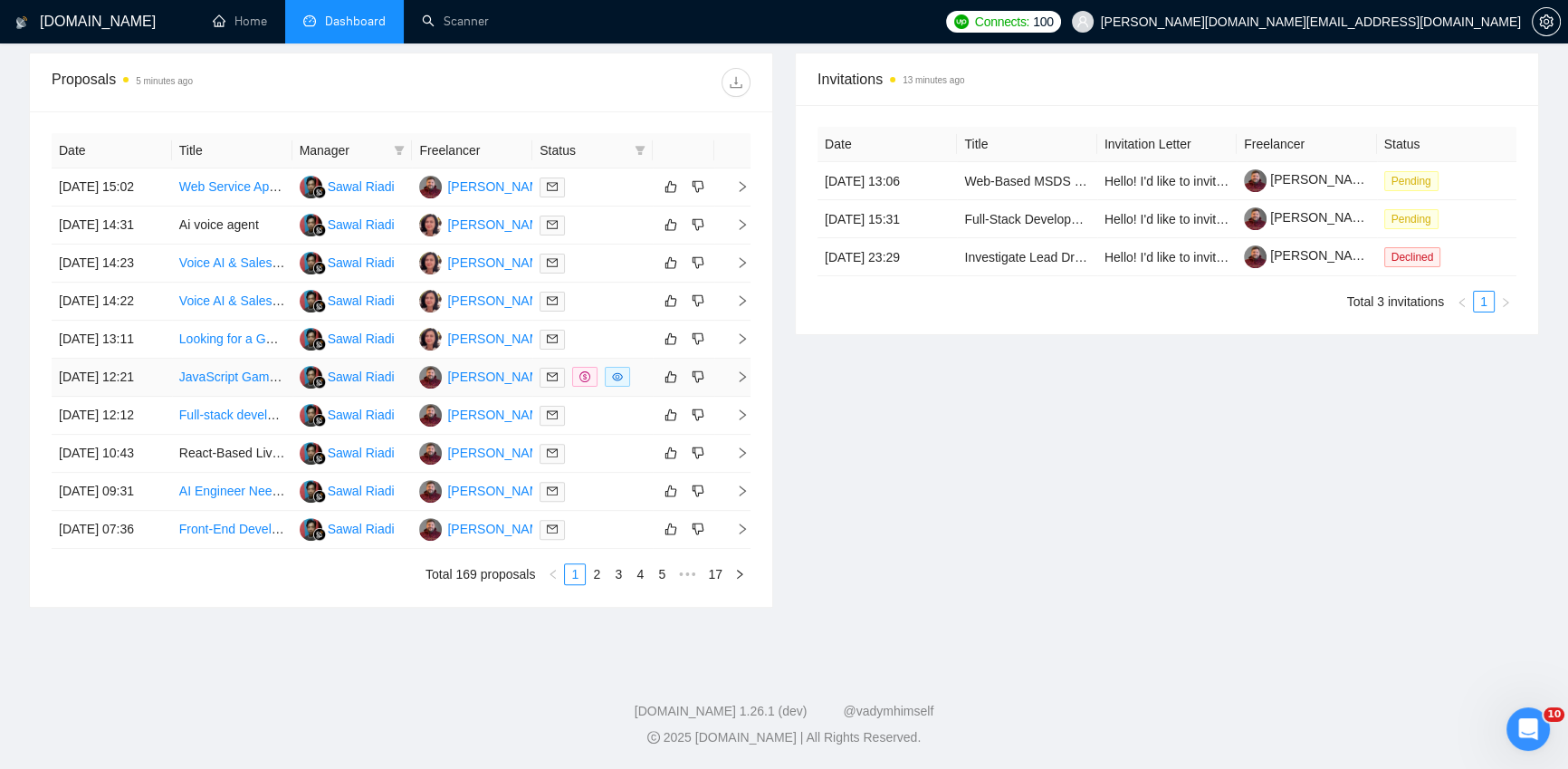
click at [646, 358] on td at bounding box center [592, 377] width 121 height 38
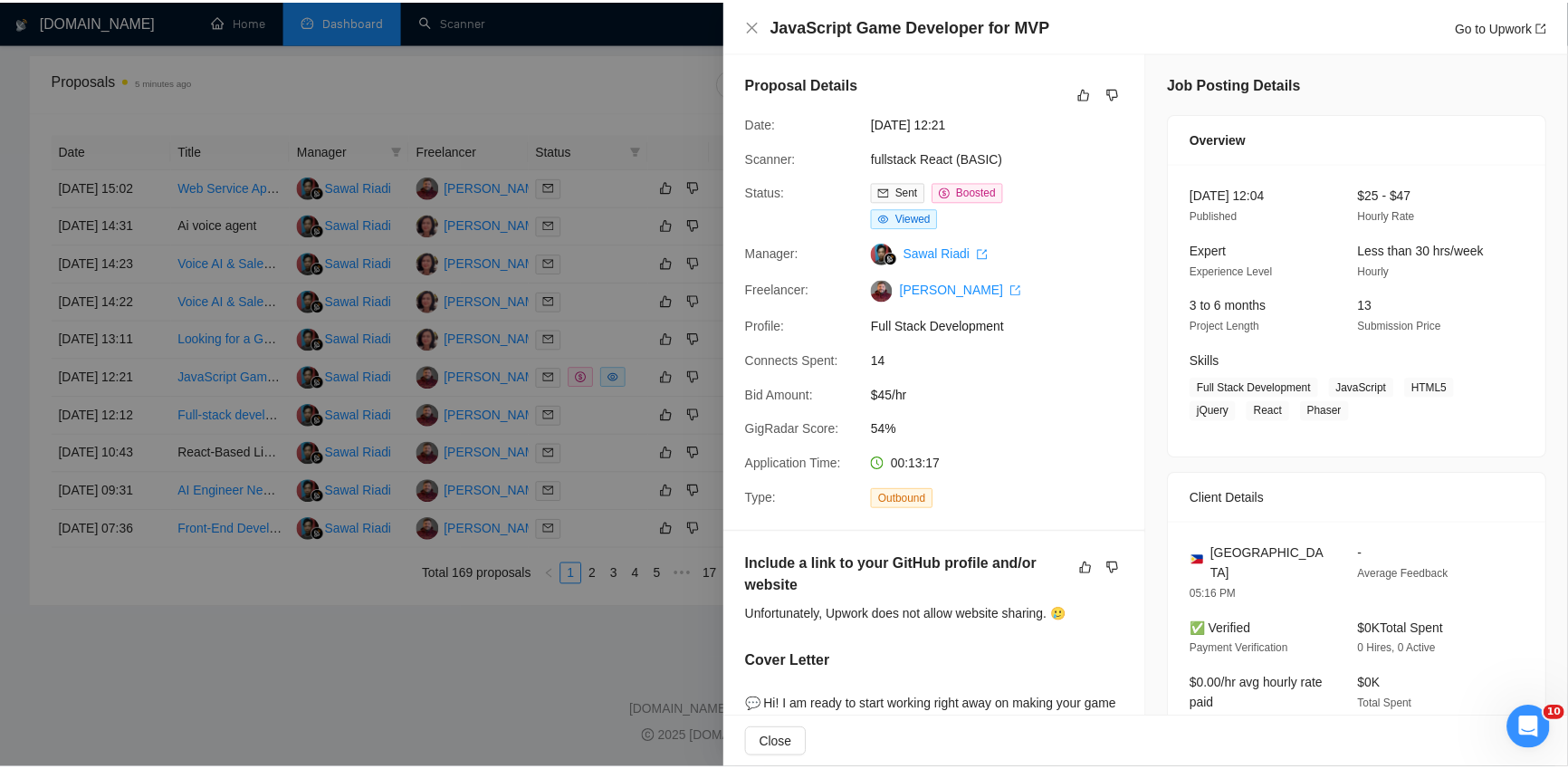
scroll to position [0, 0]
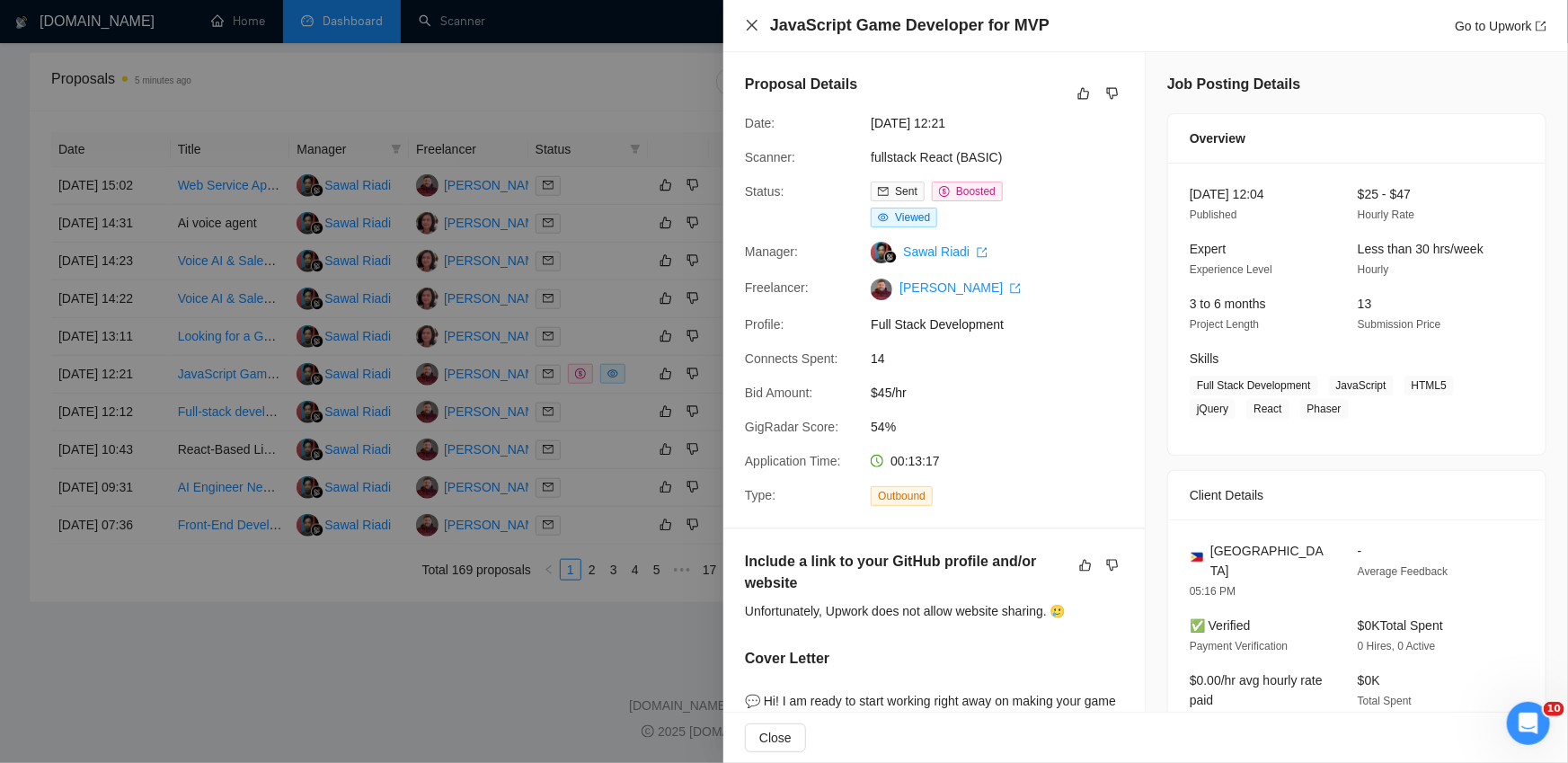
click at [752, 24] on icon "close" at bounding box center [752, 25] width 11 height 11
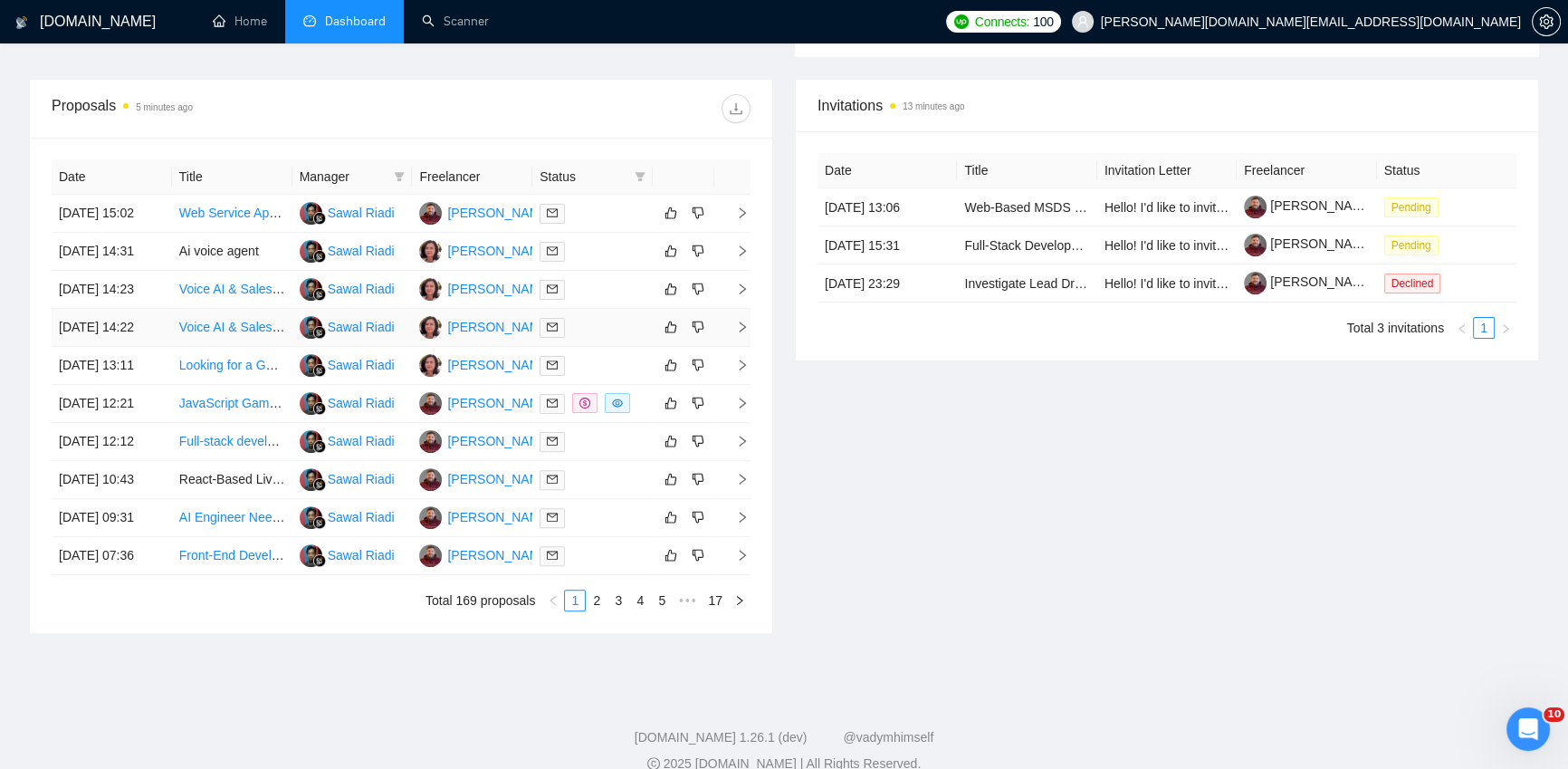
scroll to position [518, 0]
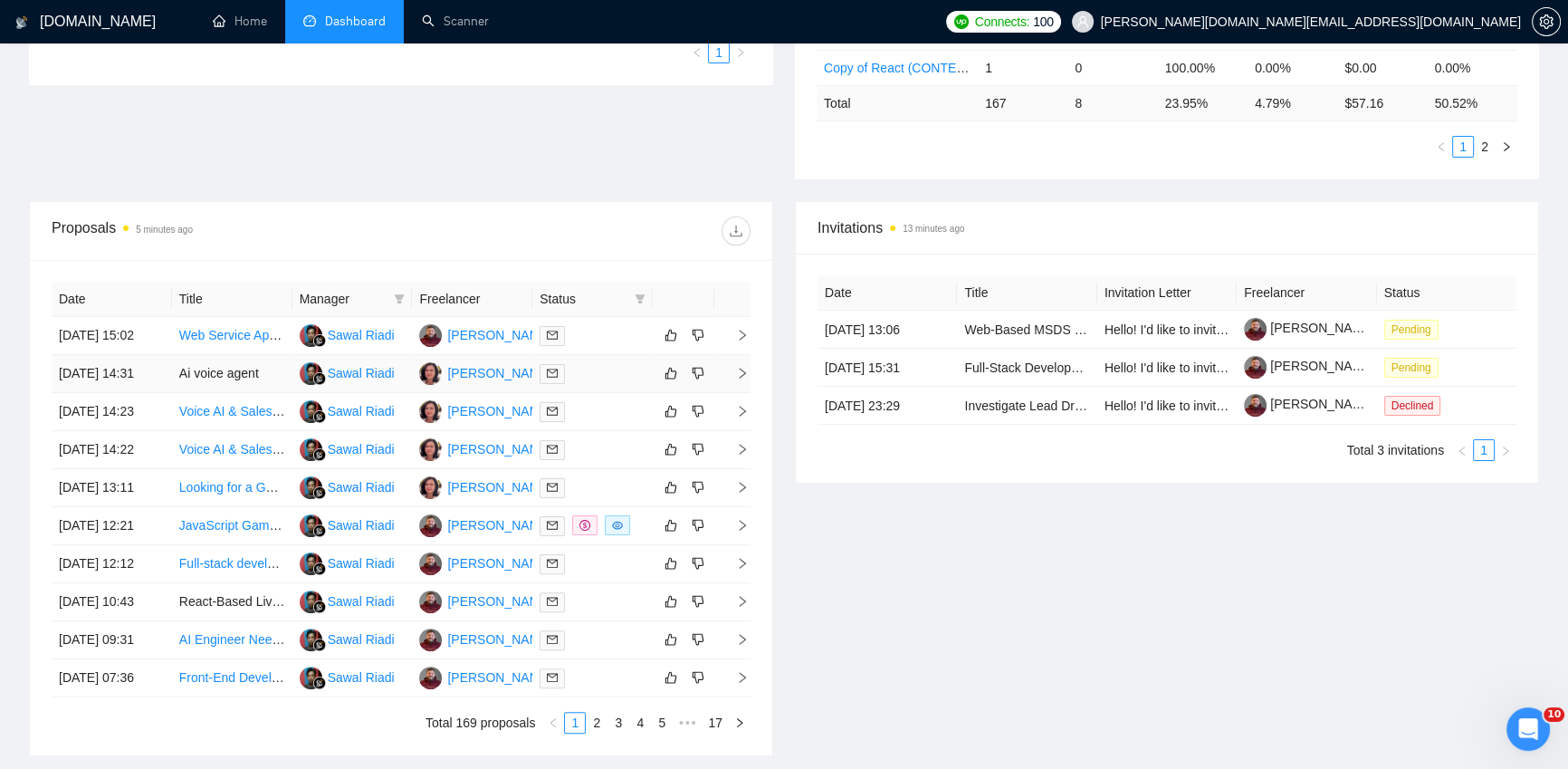
click at [608, 393] on td at bounding box center [592, 374] width 121 height 38
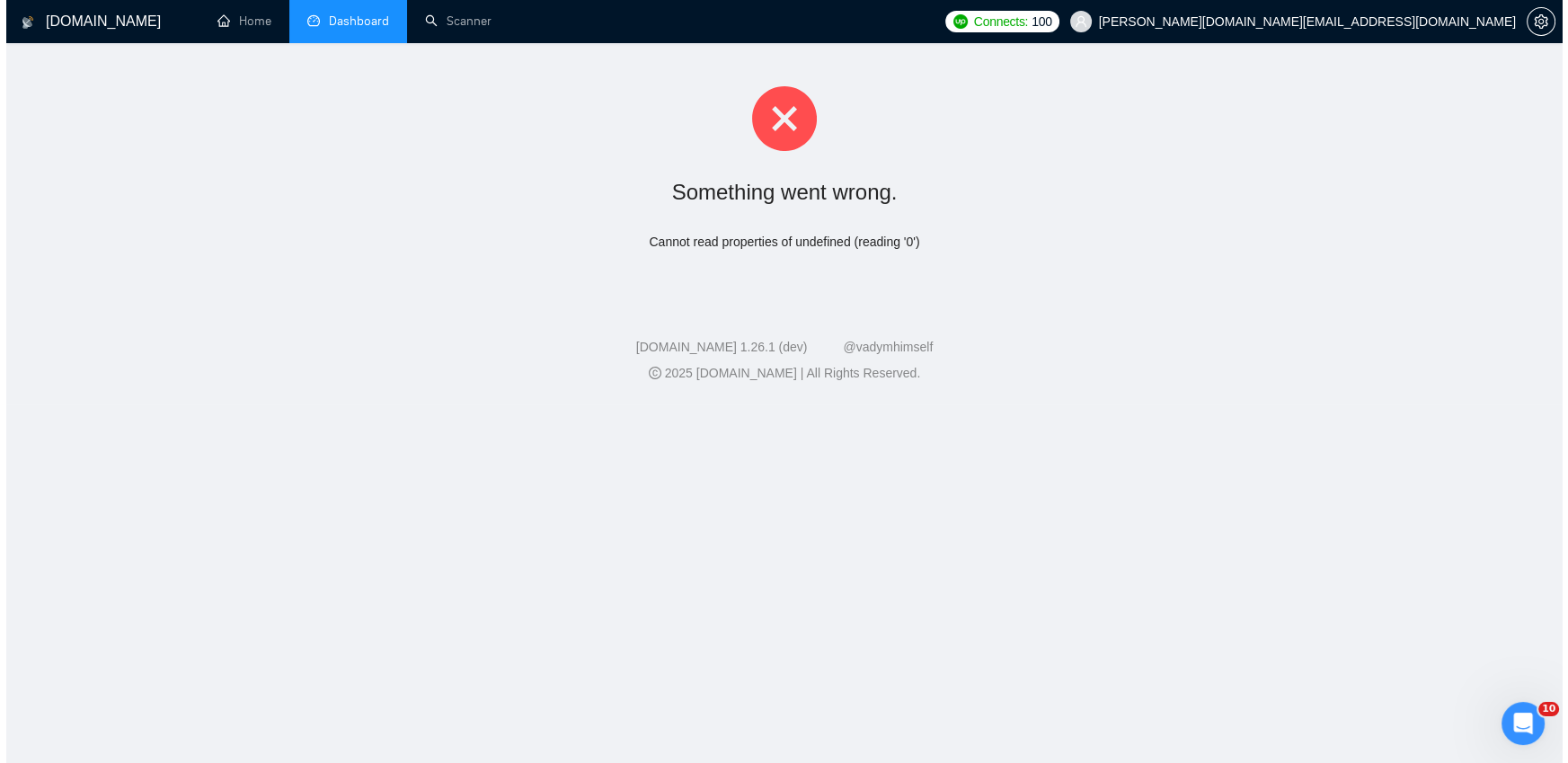
scroll to position [0, 0]
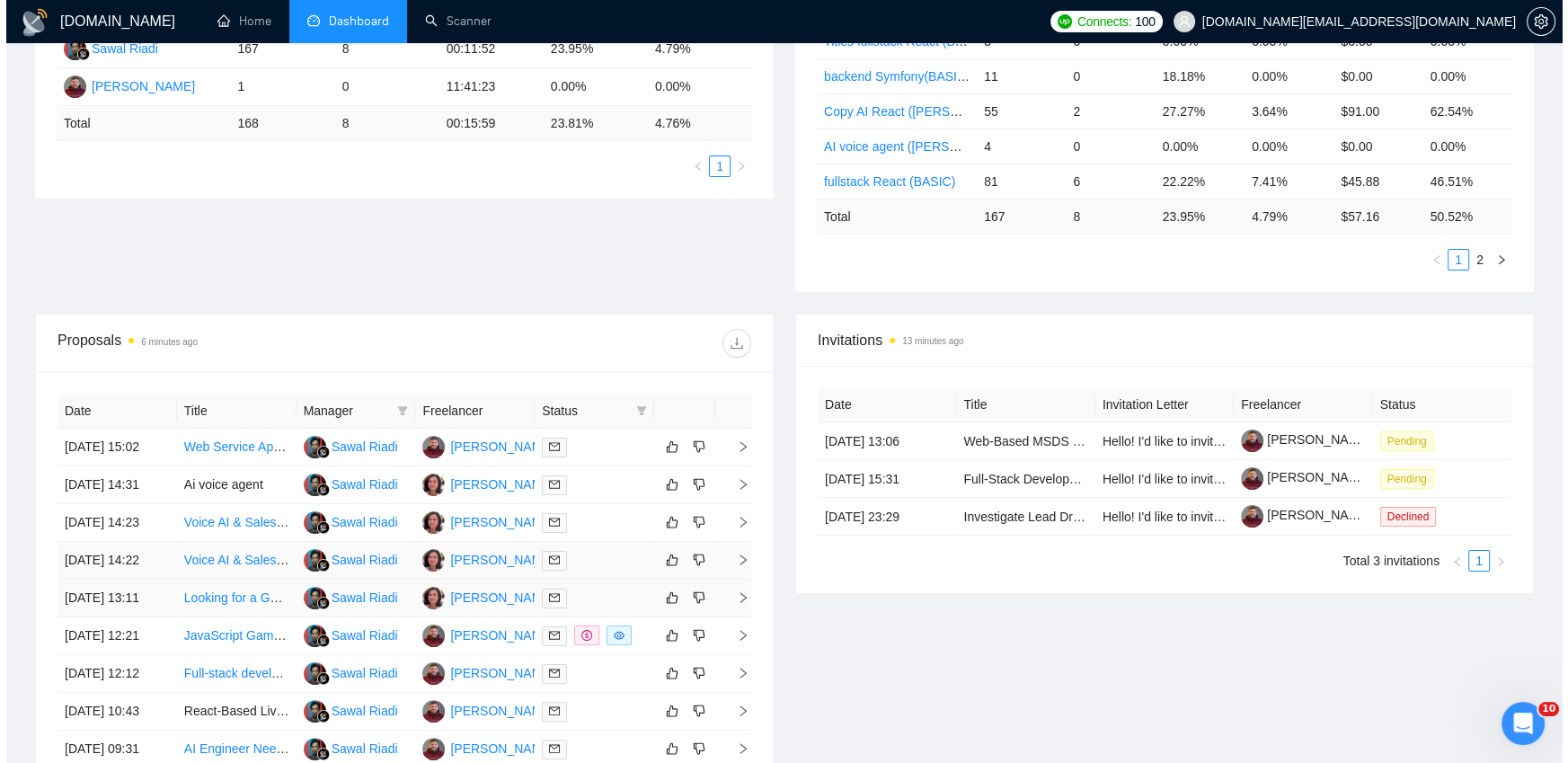
scroll to position [401, 0]
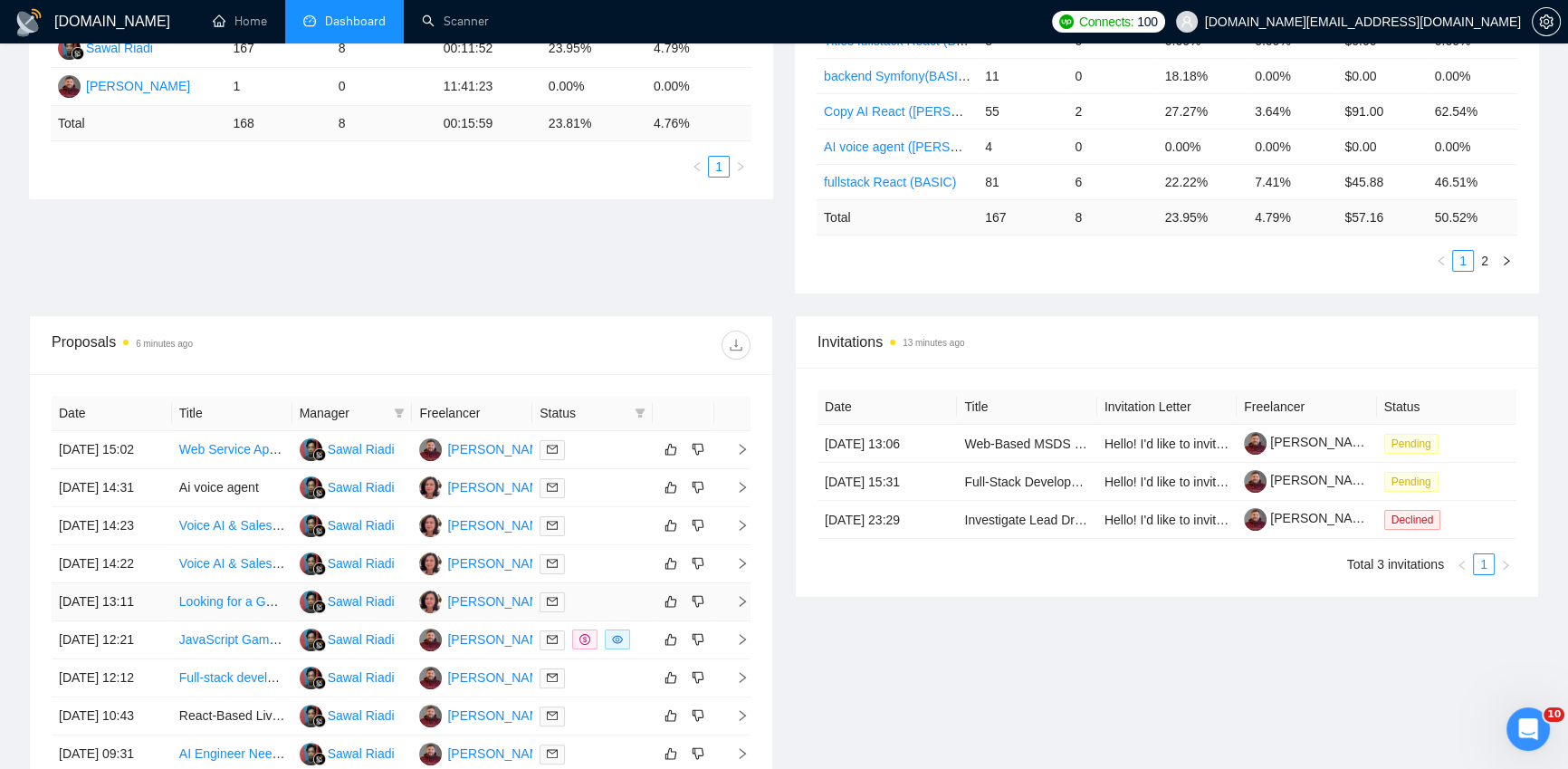
click at [616, 613] on div at bounding box center [592, 602] width 106 height 21
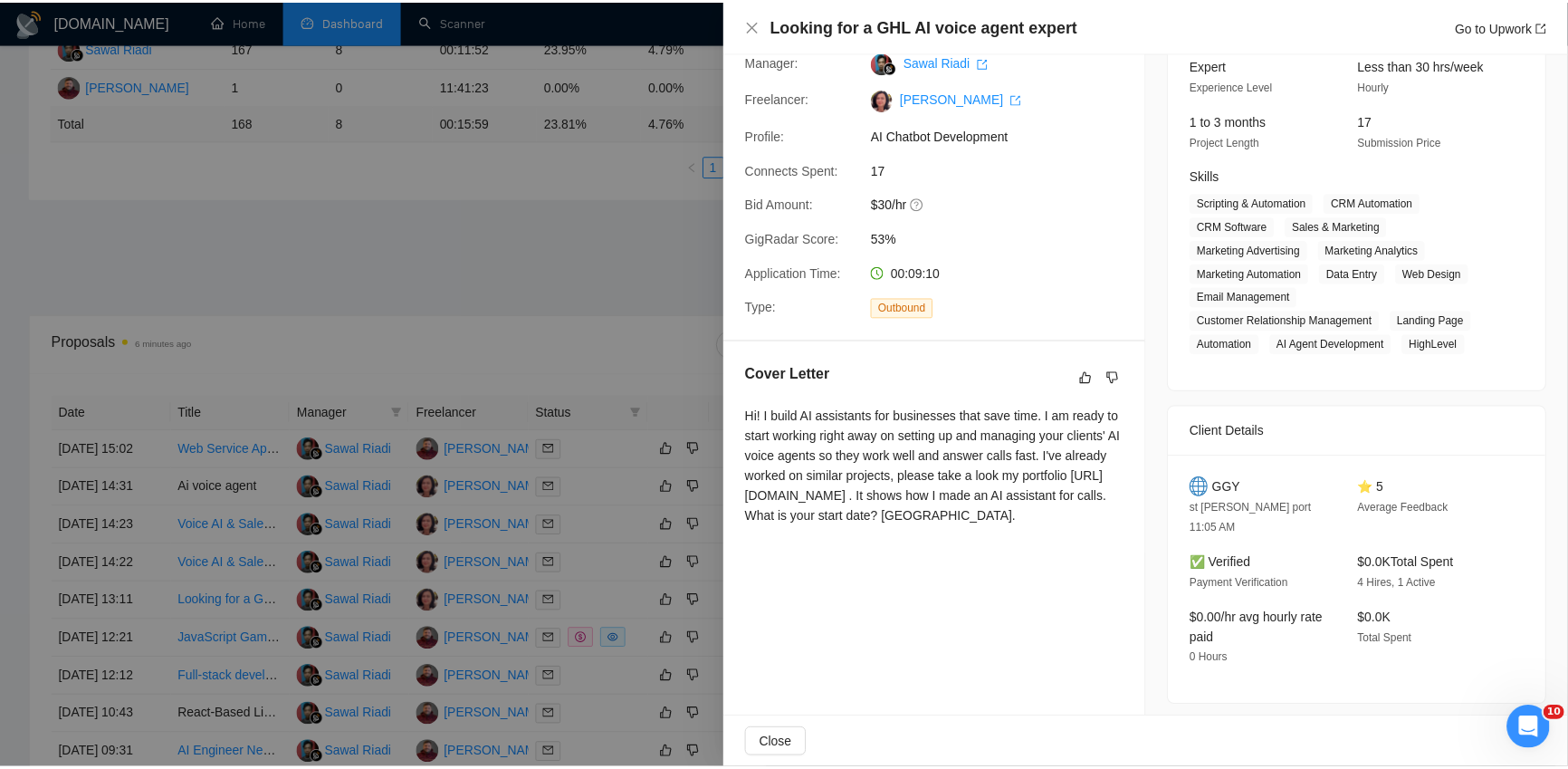
scroll to position [101, 0]
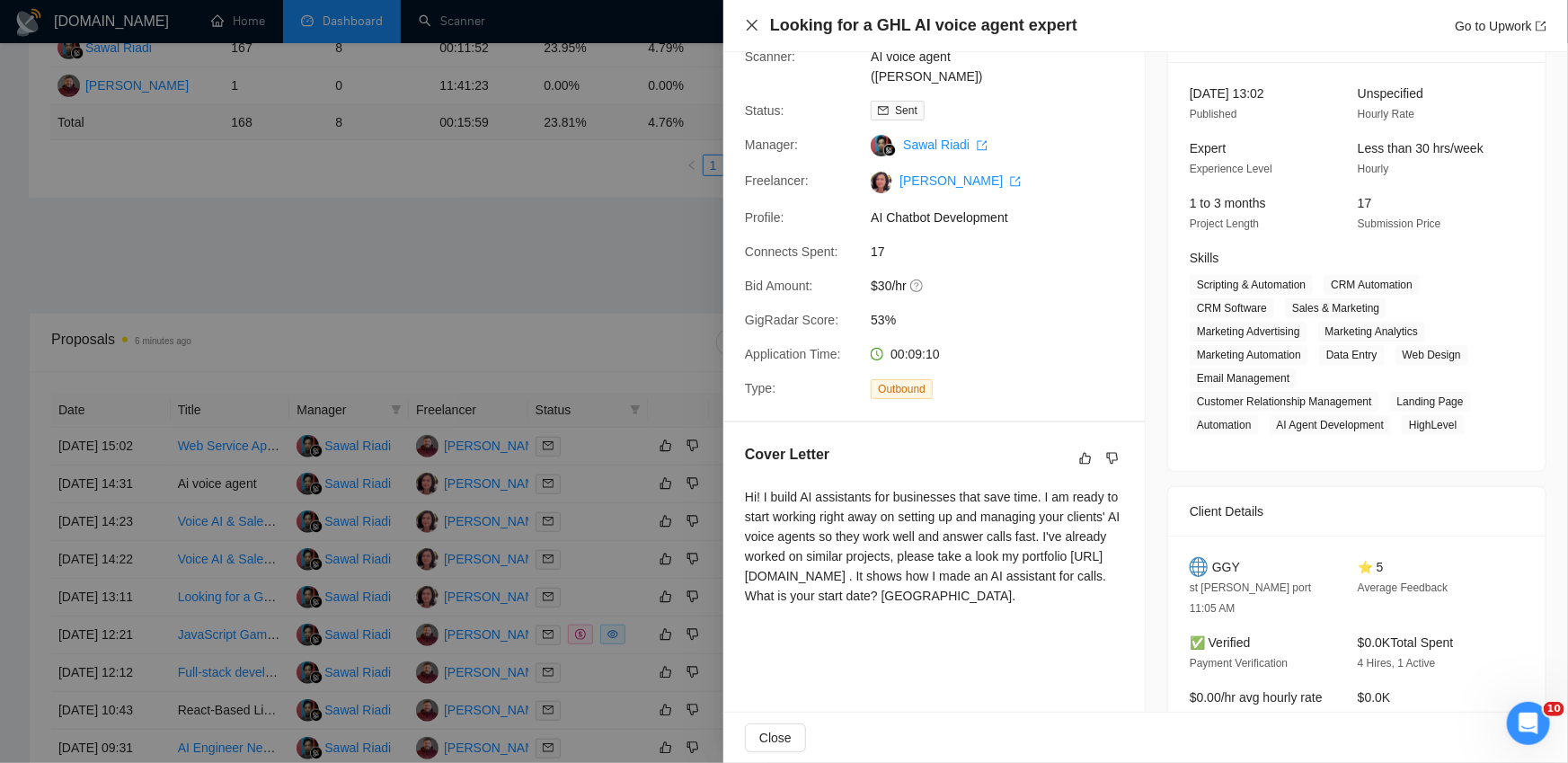
click at [752, 18] on icon "close" at bounding box center [752, 24] width 14 height 14
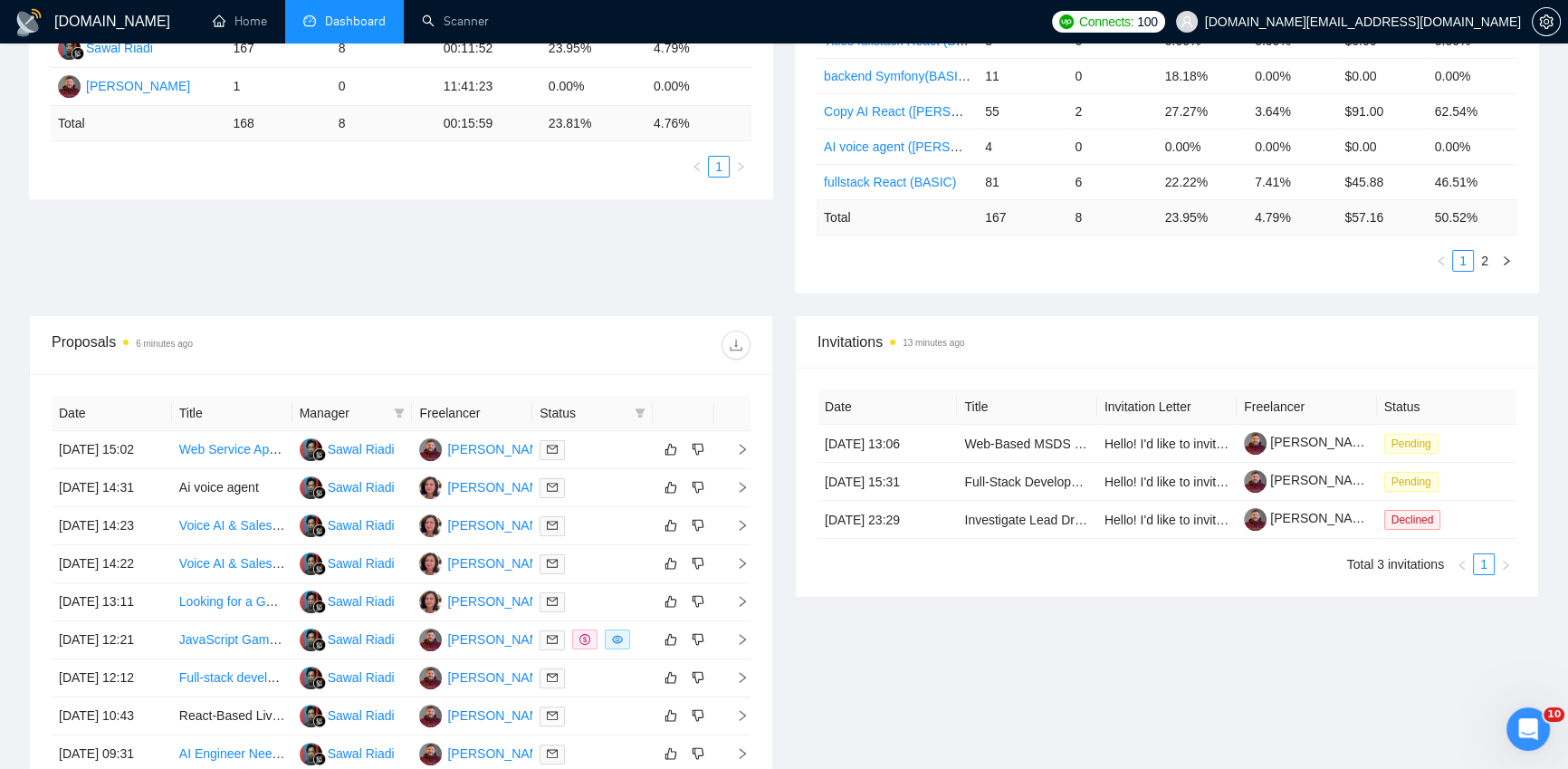
scroll to position [0, 0]
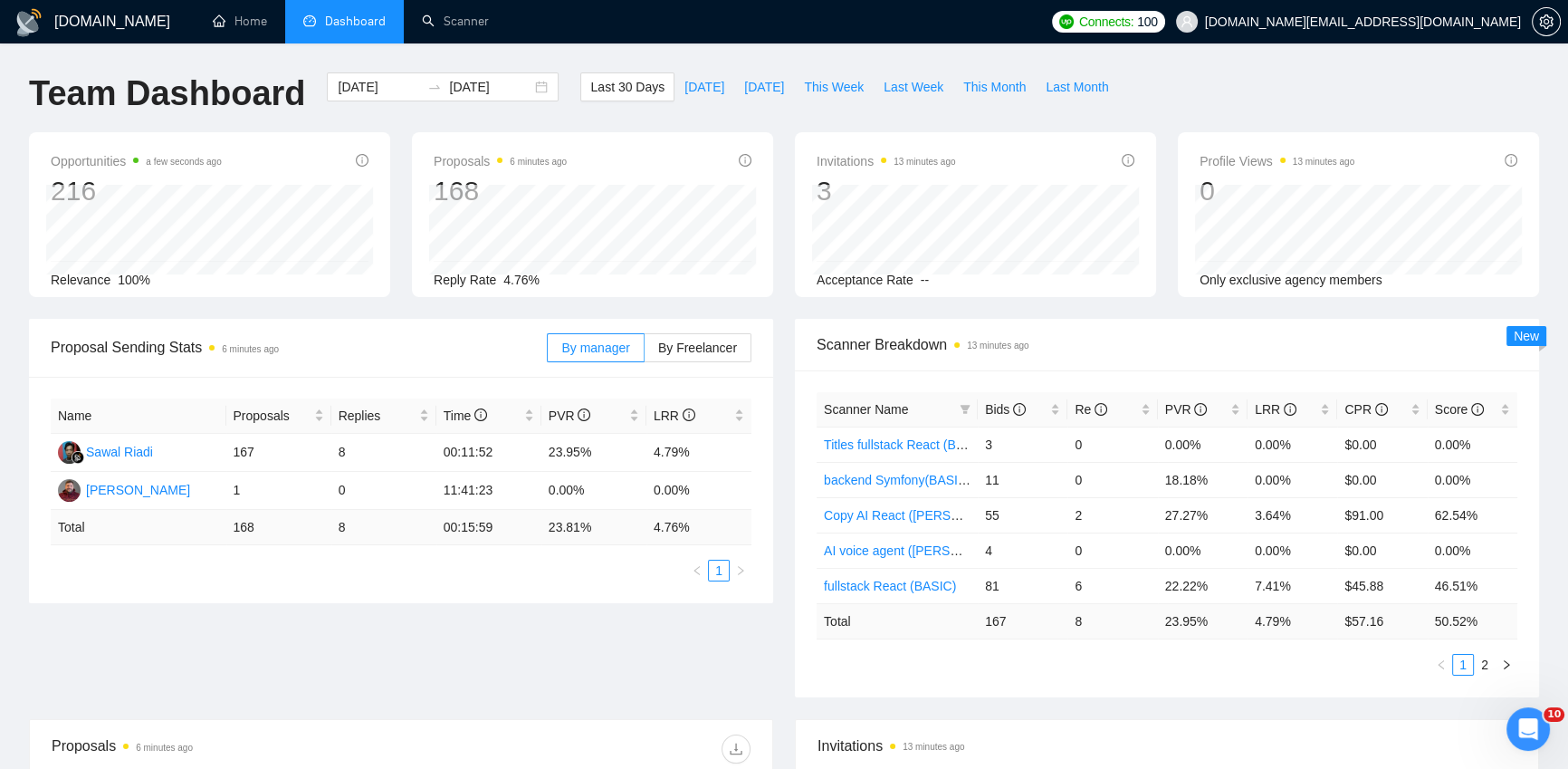
click at [507, 633] on div "Proposal Sending Stats 6 minutes ago By manager By Freelancer Name Proposals Re…" at bounding box center [784, 519] width 1532 height 400
click at [1320, 82] on div "Team Dashboard 2025-09-13 2025-10-13 Last 30 Days Today Yesterday This Week Las…" at bounding box center [784, 102] width 1532 height 60
click at [217, 20] on link "Home" at bounding box center [240, 22] width 54 height 15
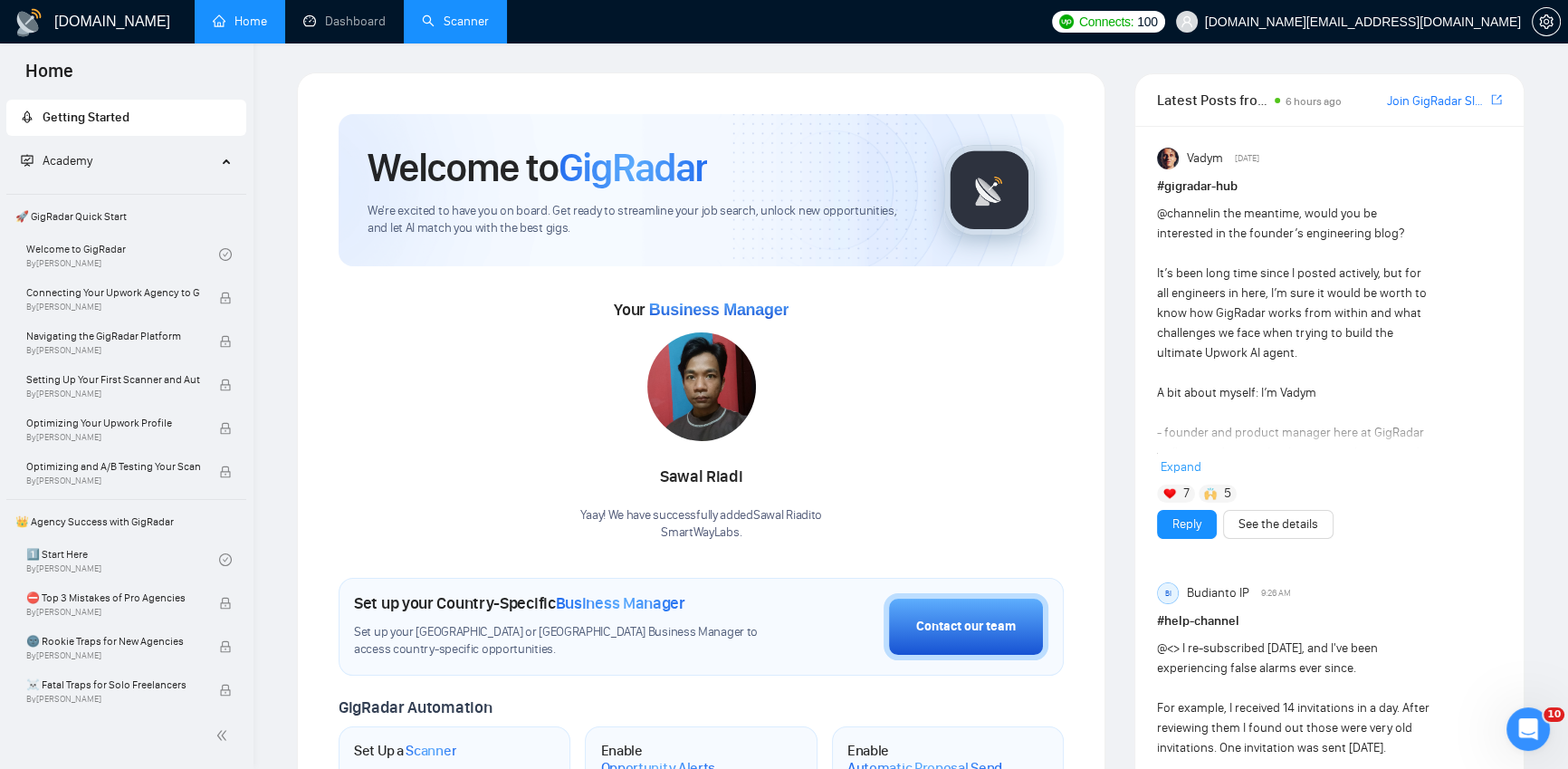
click at [471, 16] on link "Scanner" at bounding box center [455, 22] width 67 height 15
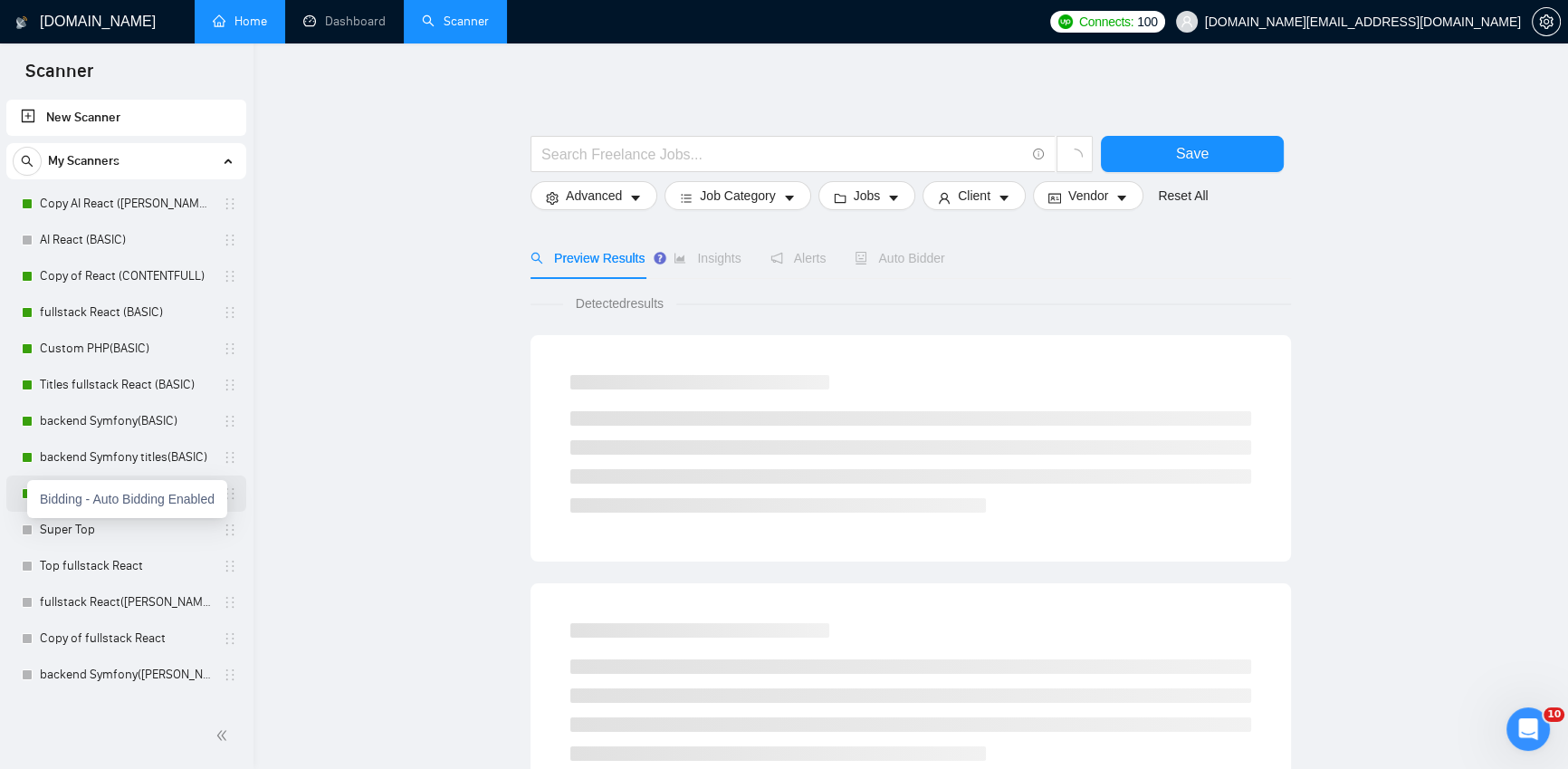
click at [24, 492] on div at bounding box center [27, 494] width 11 height 11
click at [26, 494] on body "Scanner New Scanner My Scanners Copy AI React (MICHAEL) AI React (BASIC) Copy o…" at bounding box center [784, 384] width 1568 height 769
click at [142, 486] on link "AI voice agent (Iryna)" at bounding box center [126, 493] width 172 height 36
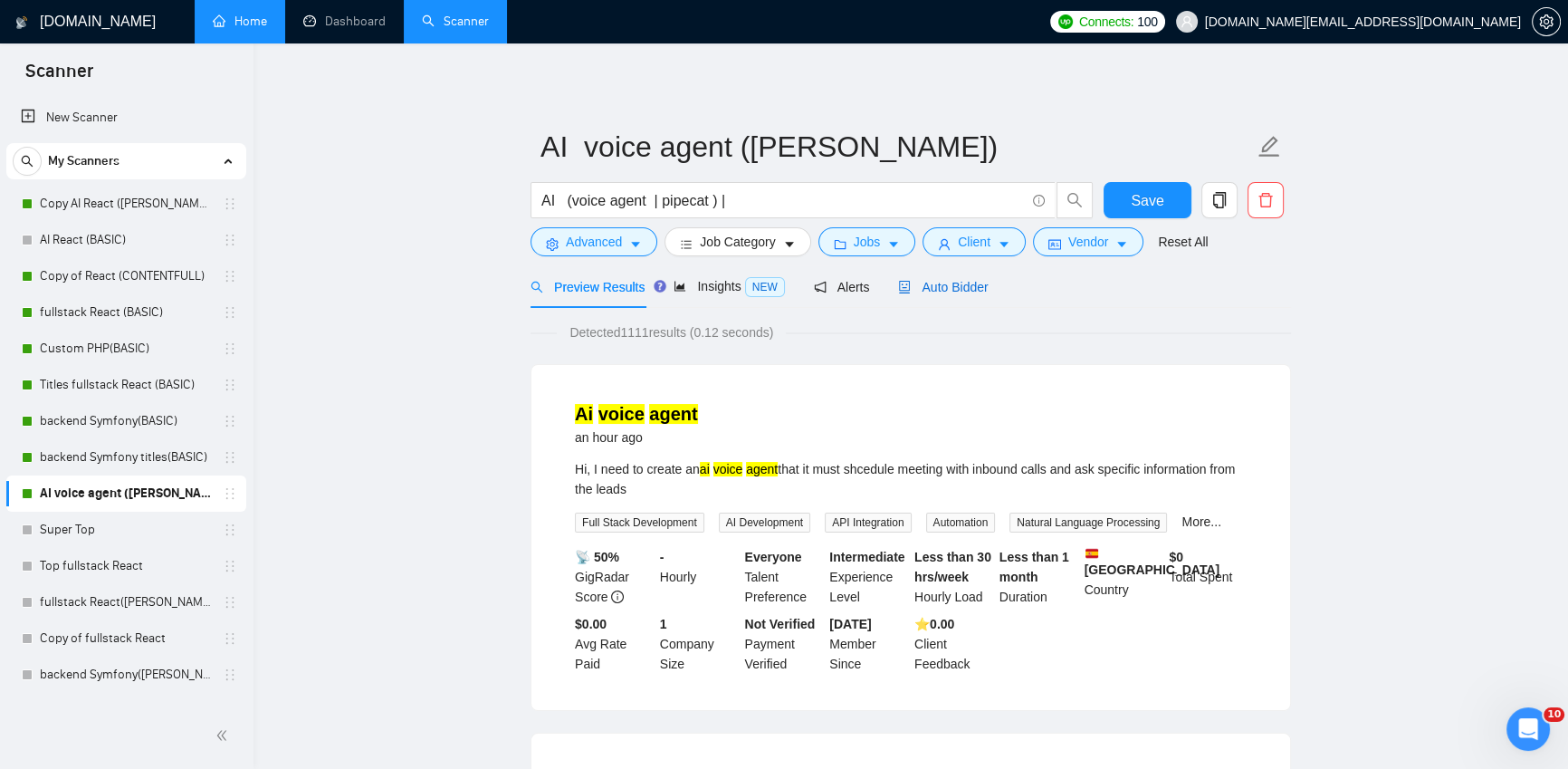
click at [968, 284] on span "Auto Bidder" at bounding box center [943, 286] width 90 height 14
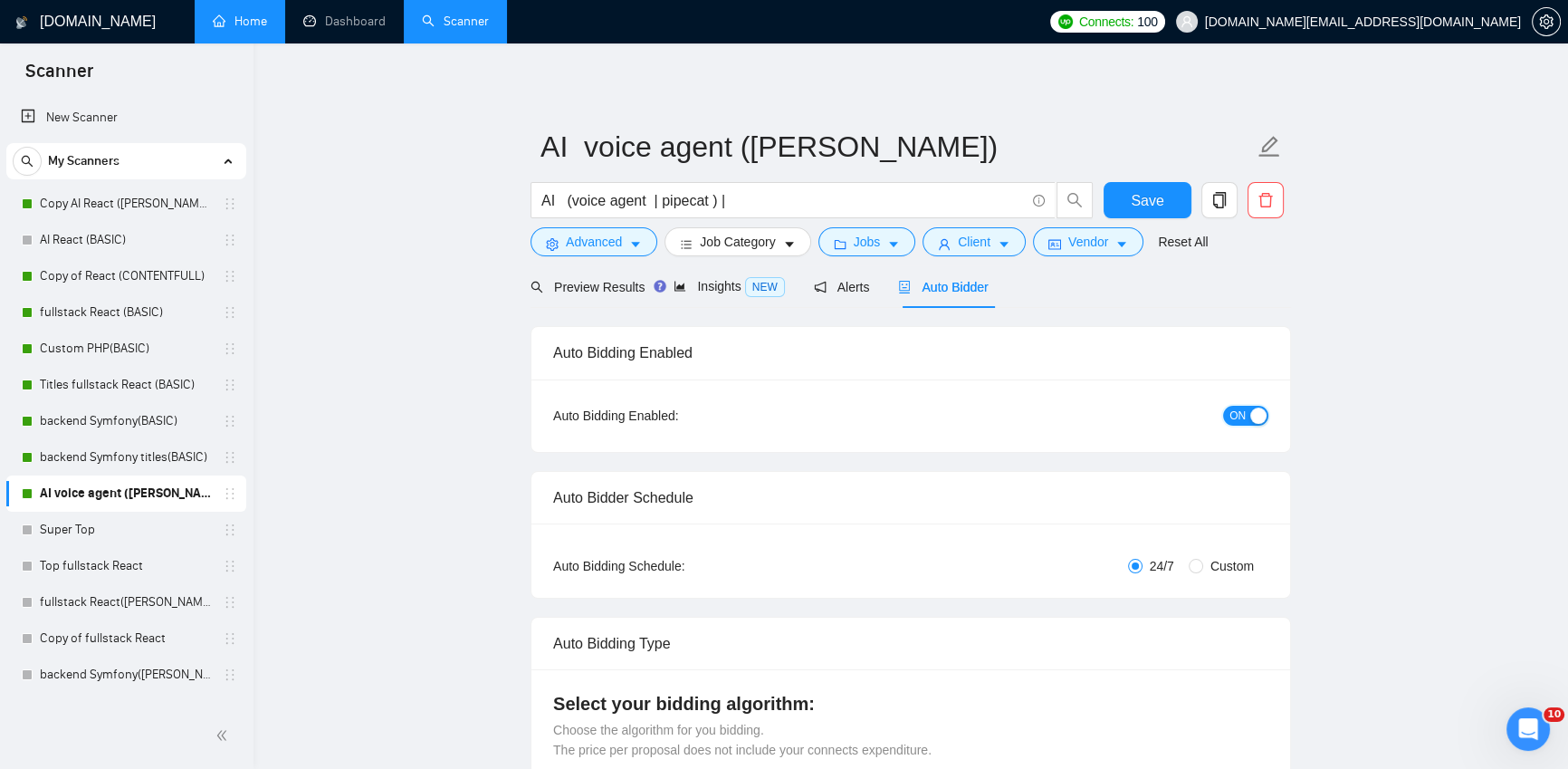
drag, startPoint x: 1245, startPoint y: 412, endPoint x: 1273, endPoint y: 411, distance: 28.0
click at [1246, 412] on button "ON" at bounding box center [1245, 415] width 45 height 20
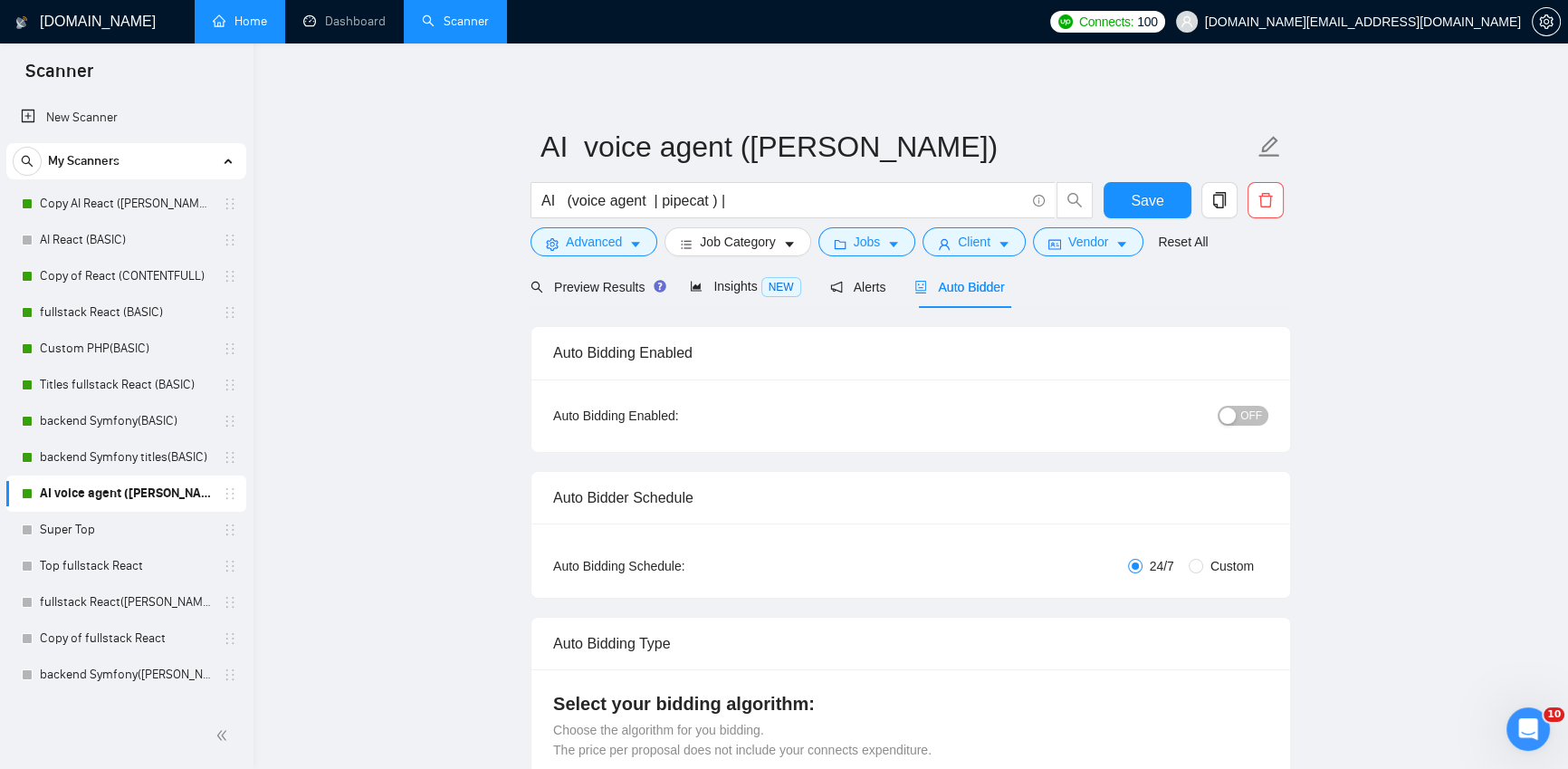
drag, startPoint x: 1418, startPoint y: 499, endPoint x: 1474, endPoint y: 595, distance: 111.1
click at [1535, 733] on div "Open Intercom Messenger" at bounding box center [1526, 727] width 60 height 60
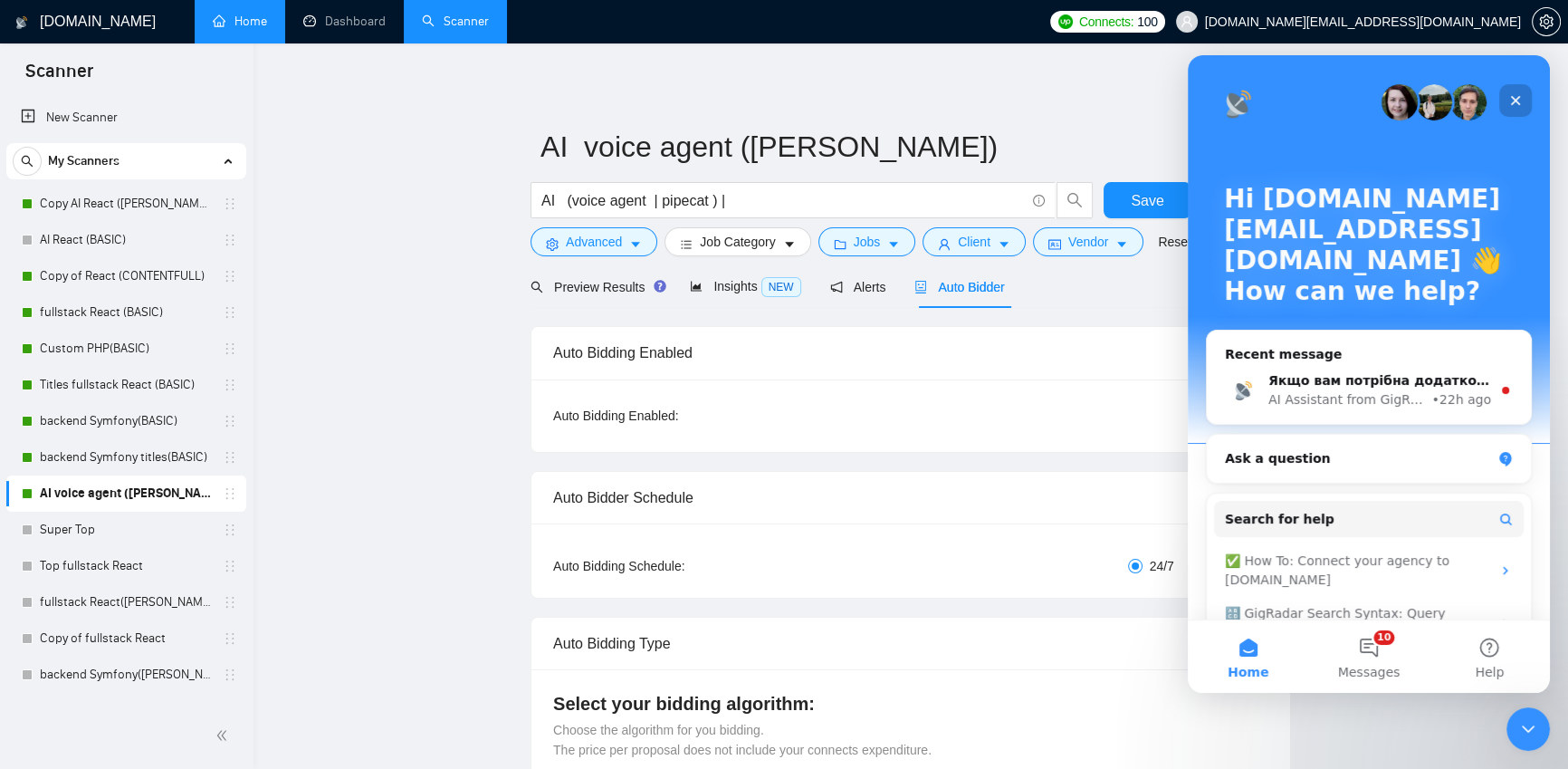
click at [1509, 96] on icon "Close" at bounding box center [1515, 100] width 14 height 14
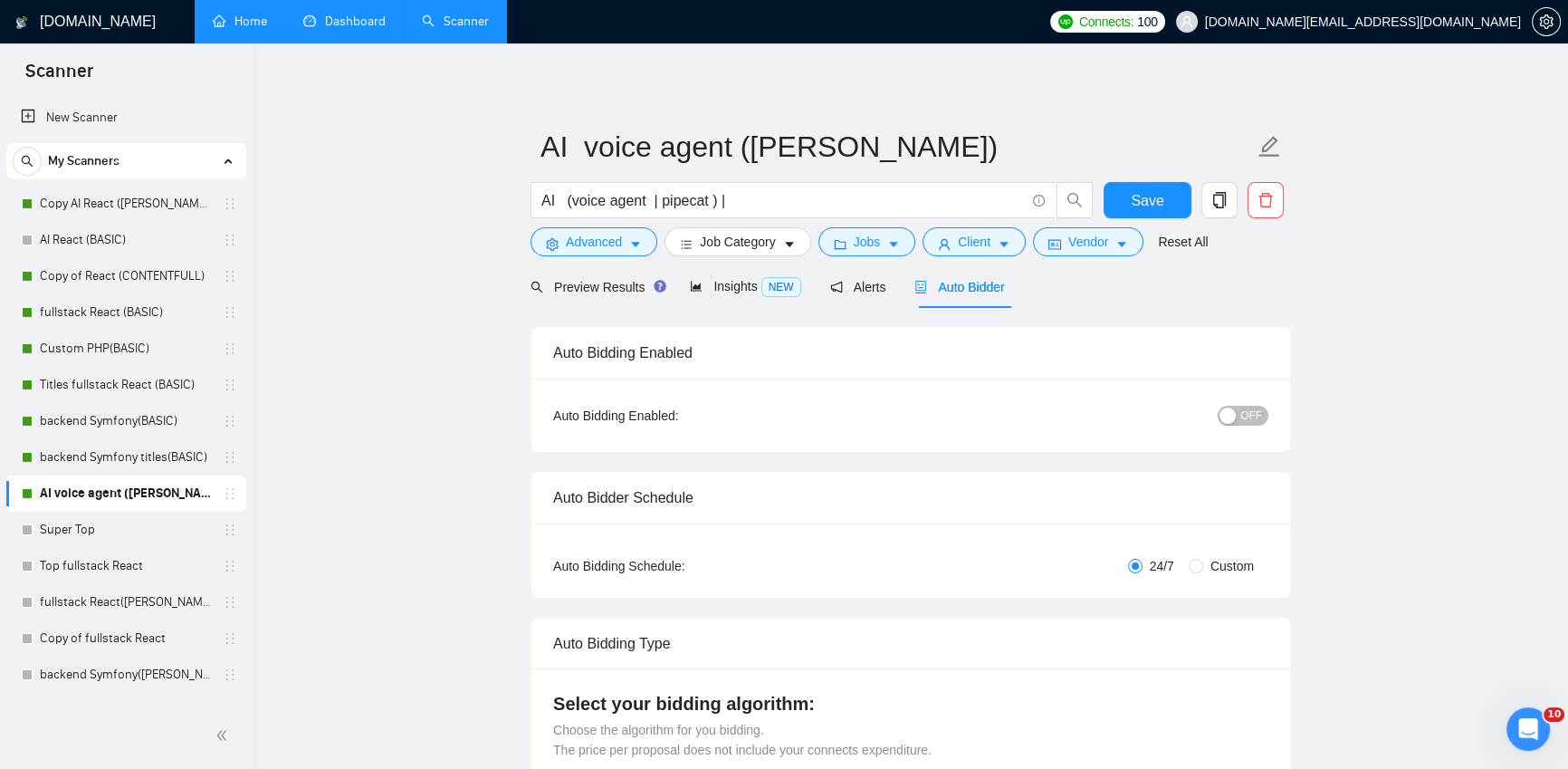
click at [353, 25] on link "Dashboard" at bounding box center [344, 22] width 82 height 15
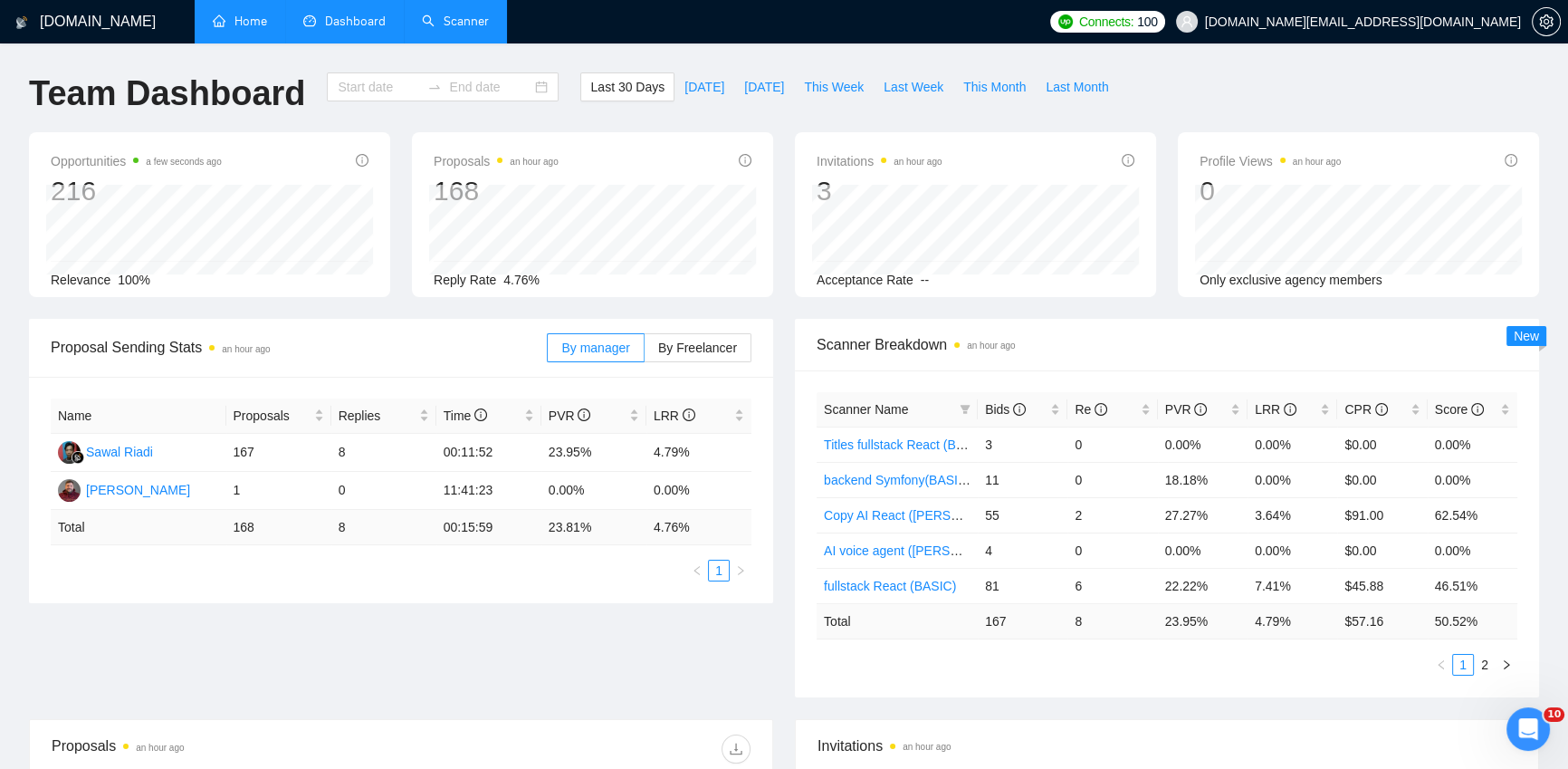
type input "2025-09-13"
type input "2025-10-13"
click at [456, 29] on link "Scanner" at bounding box center [455, 22] width 67 height 15
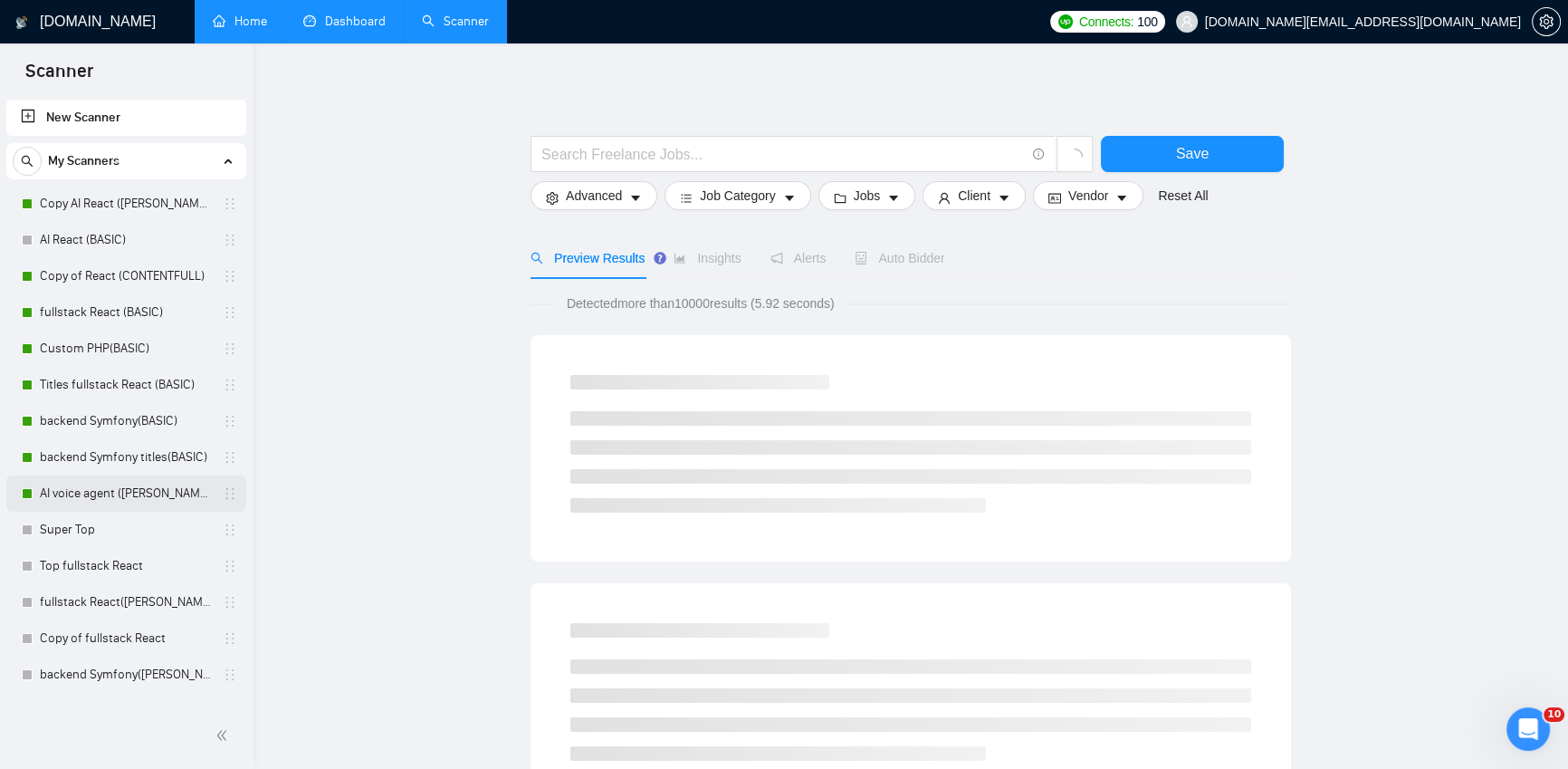
click at [103, 496] on link "AI voice agent (Iryna)" at bounding box center [126, 493] width 172 height 36
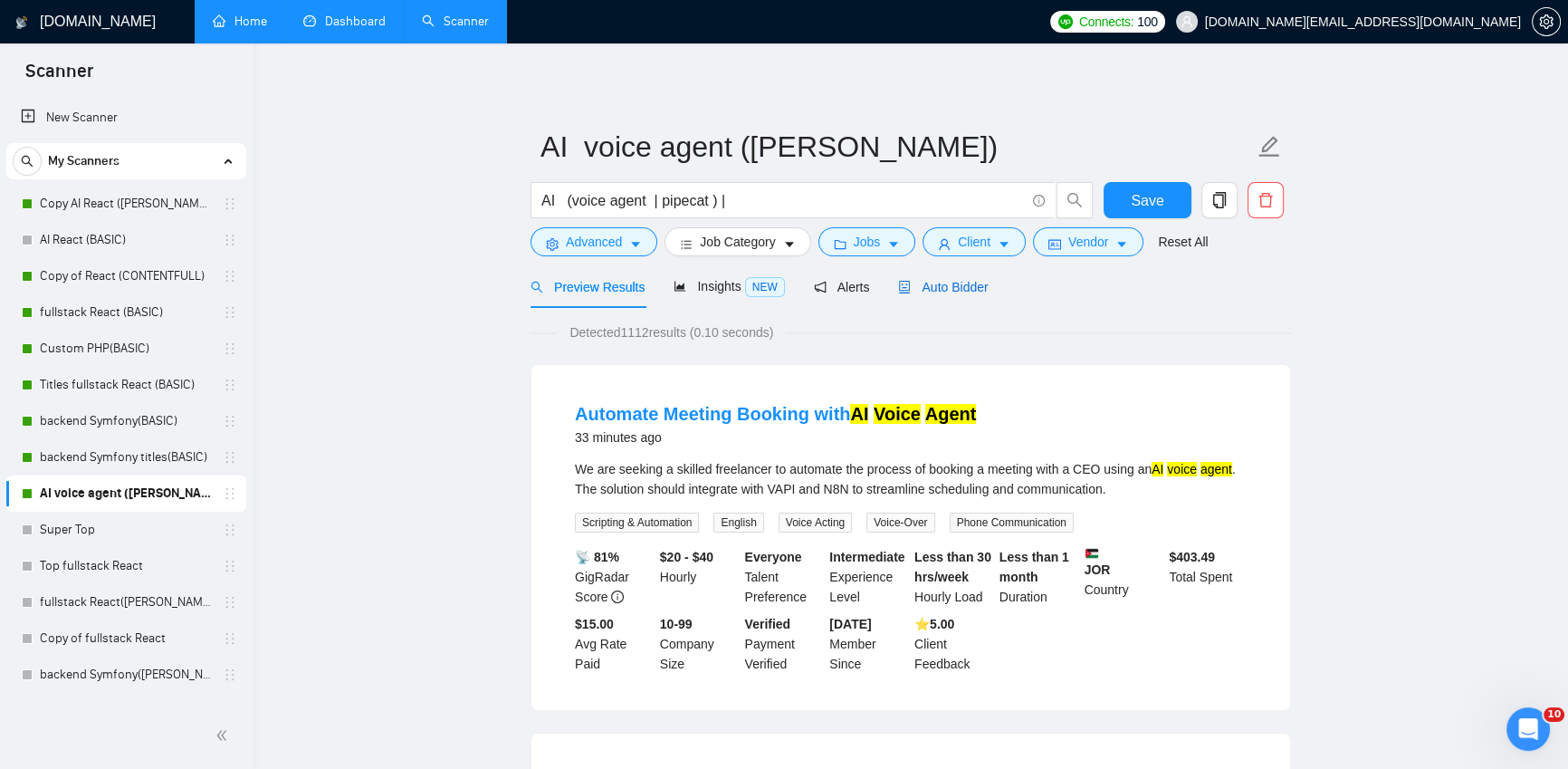
click at [971, 285] on span "Auto Bidder" at bounding box center [943, 286] width 90 height 14
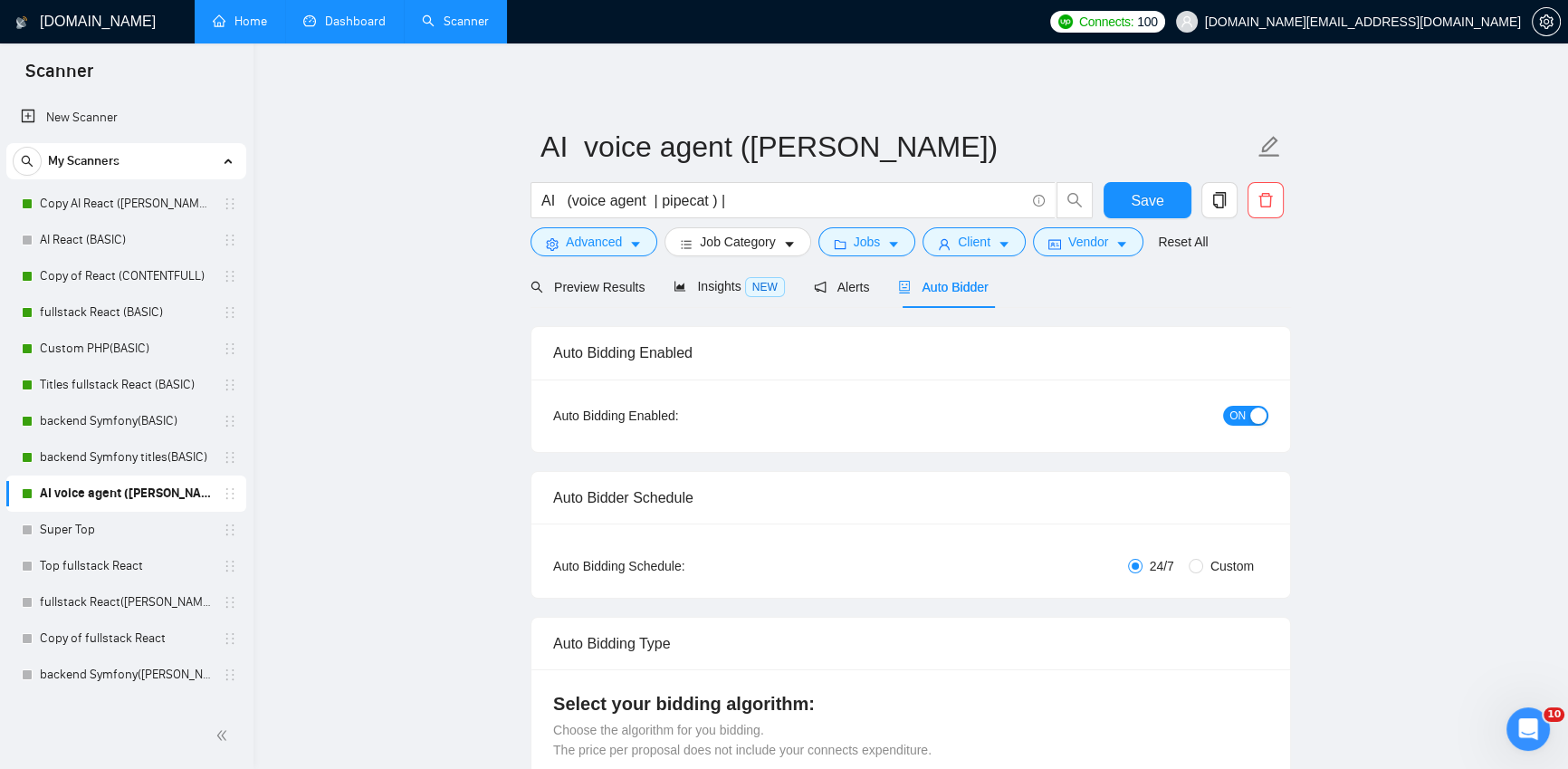
click at [1247, 414] on button "ON" at bounding box center [1245, 415] width 45 height 20
click at [1138, 202] on span "Save" at bounding box center [1146, 200] width 33 height 22
click at [337, 14] on link "Dashboard" at bounding box center [344, 22] width 82 height 15
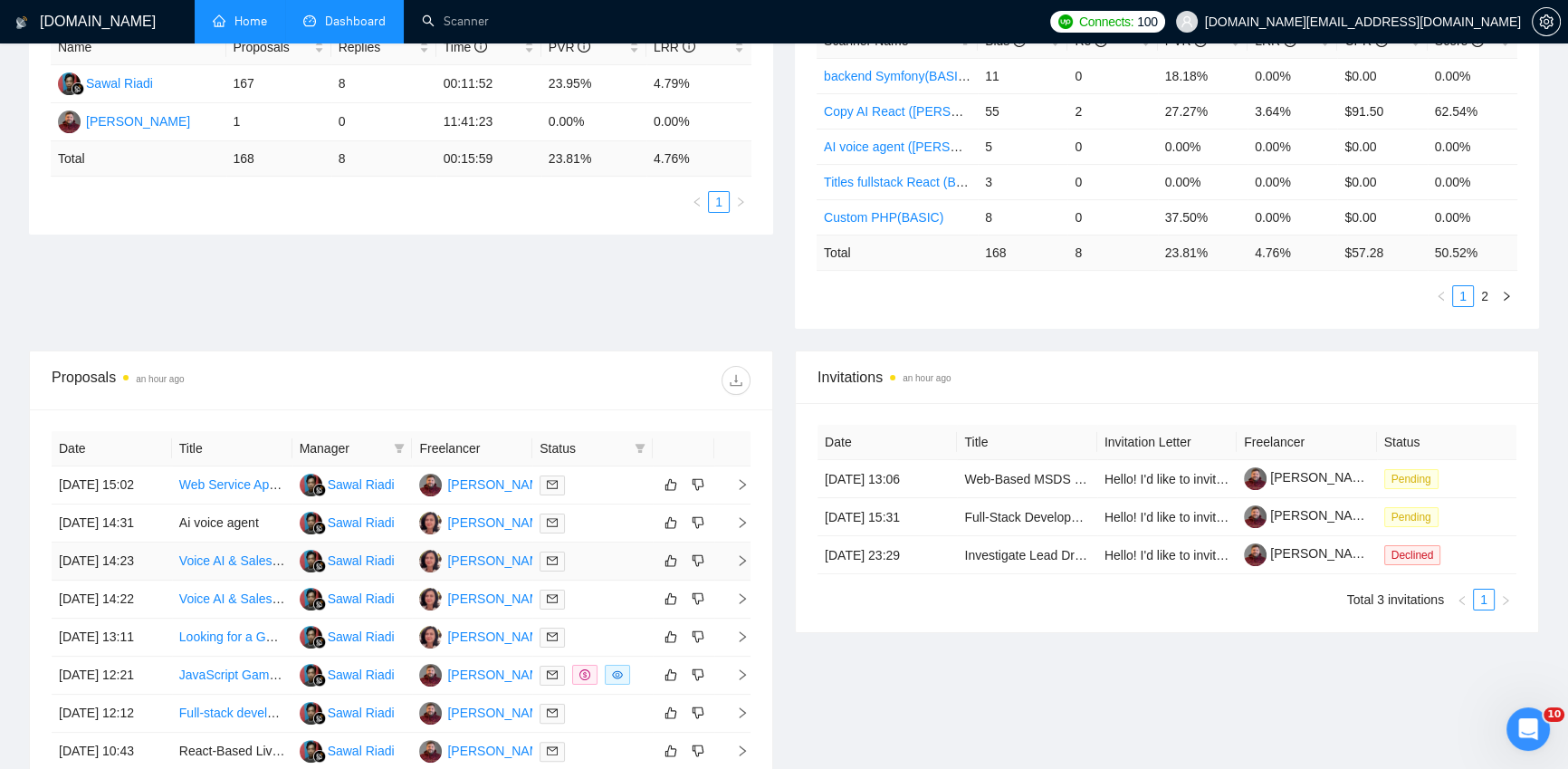
scroll to position [610, 0]
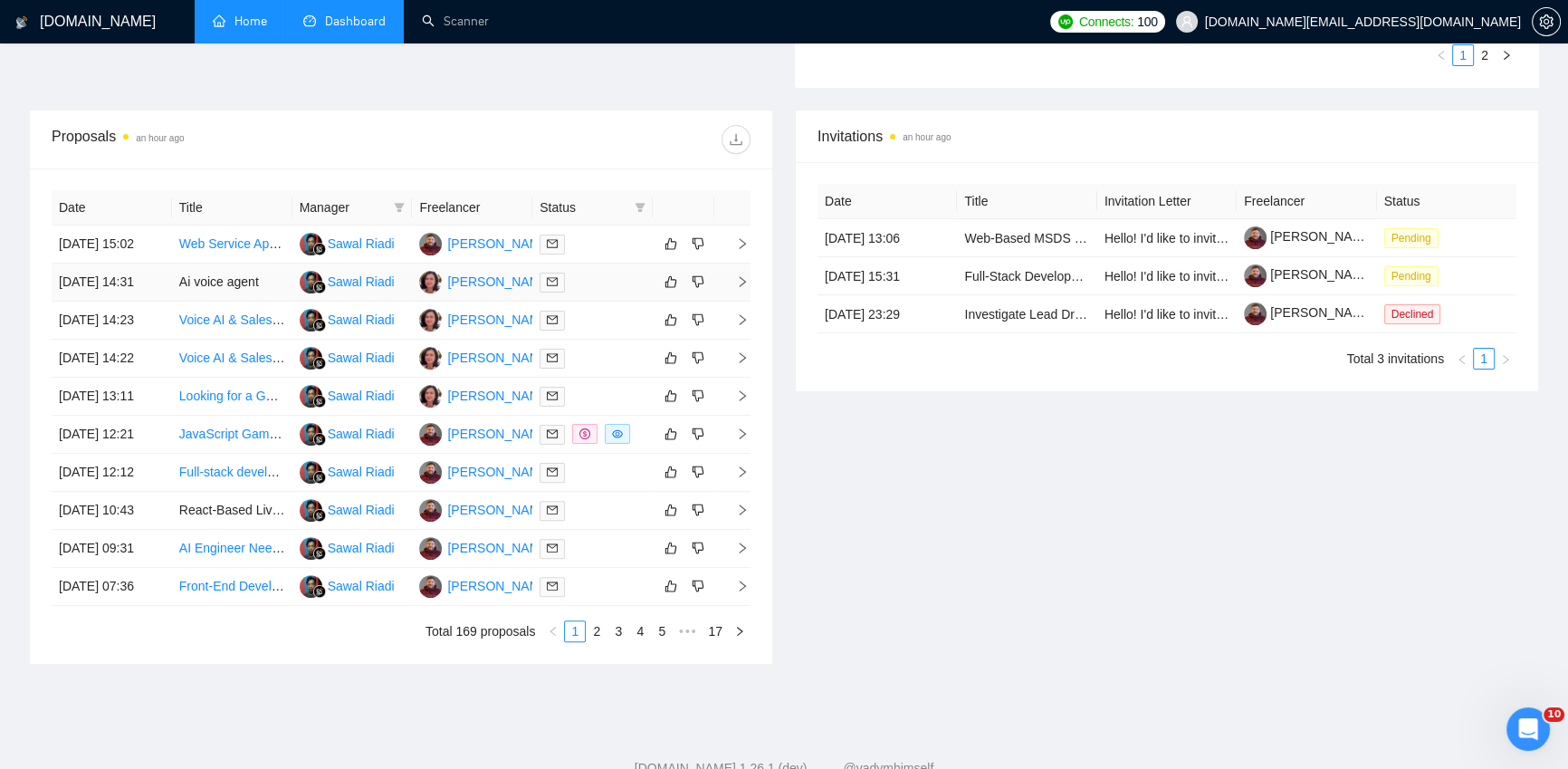
click at [605, 293] on div at bounding box center [592, 283] width 106 height 21
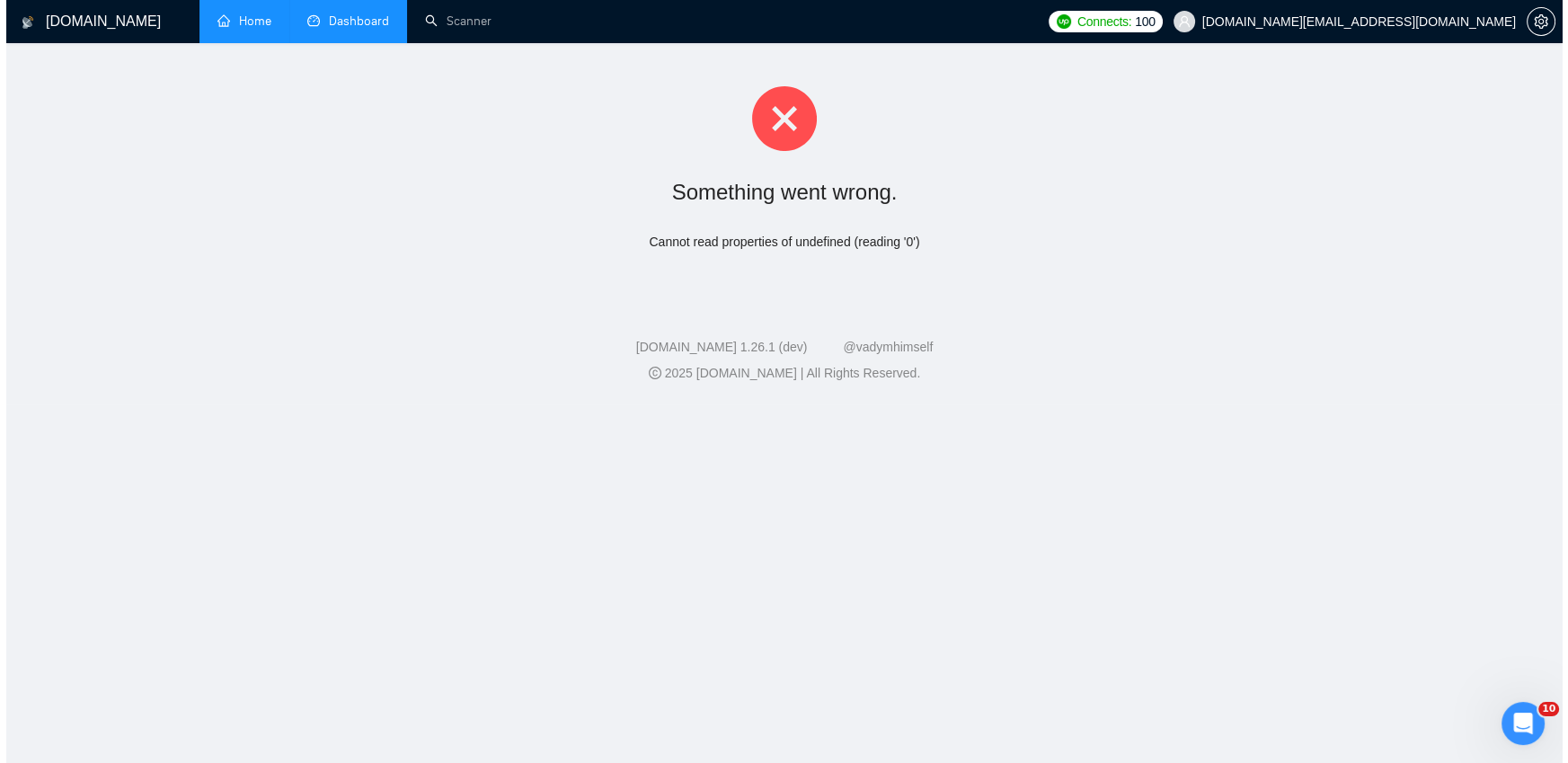
scroll to position [0, 0]
click at [341, 21] on span "Dashboard" at bounding box center [353, 21] width 60 height 15
click at [434, 19] on link "Scanner" at bounding box center [452, 21] width 67 height 15
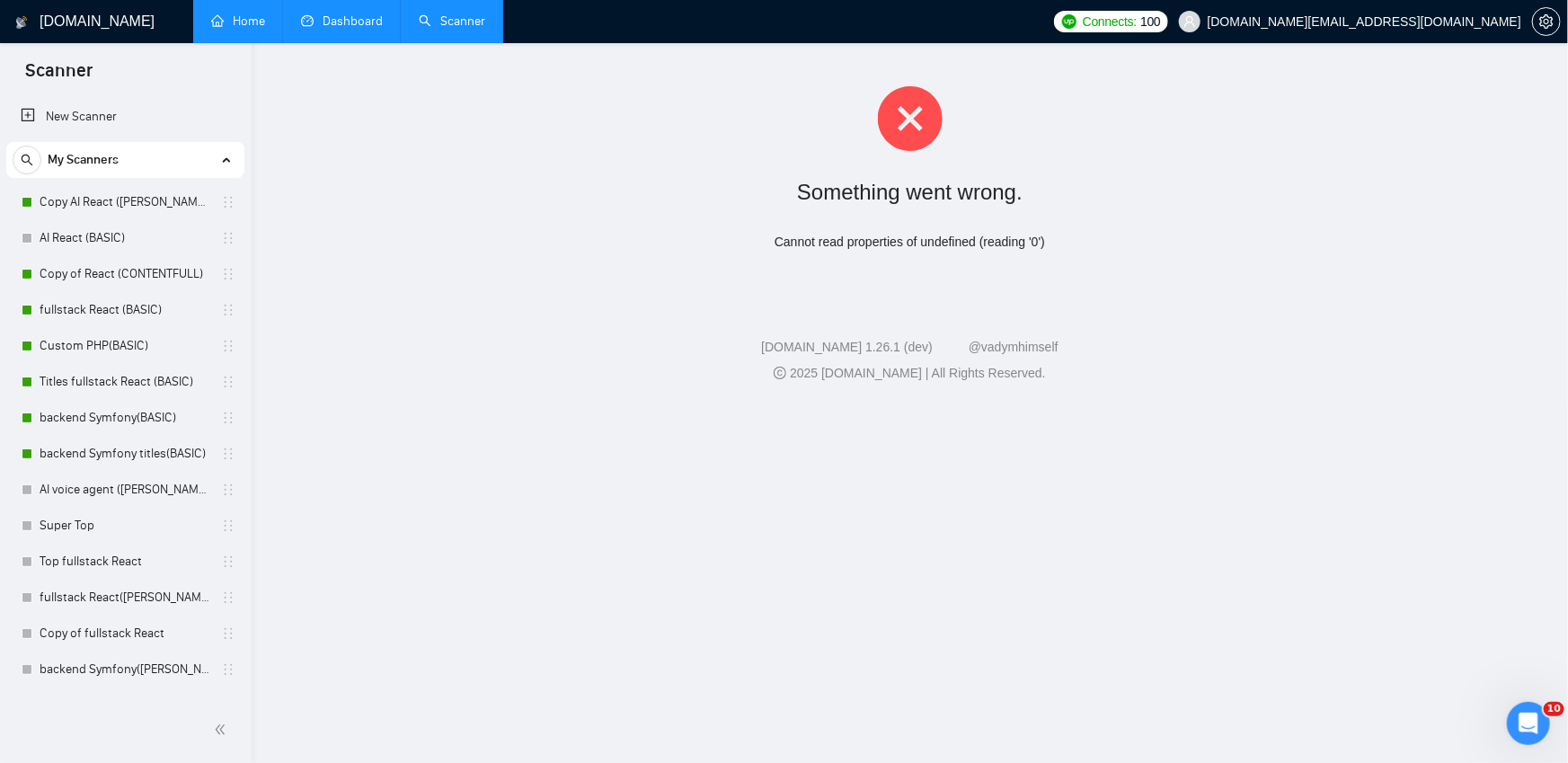
click at [351, 19] on link "Dashboard" at bounding box center [341, 21] width 82 height 15
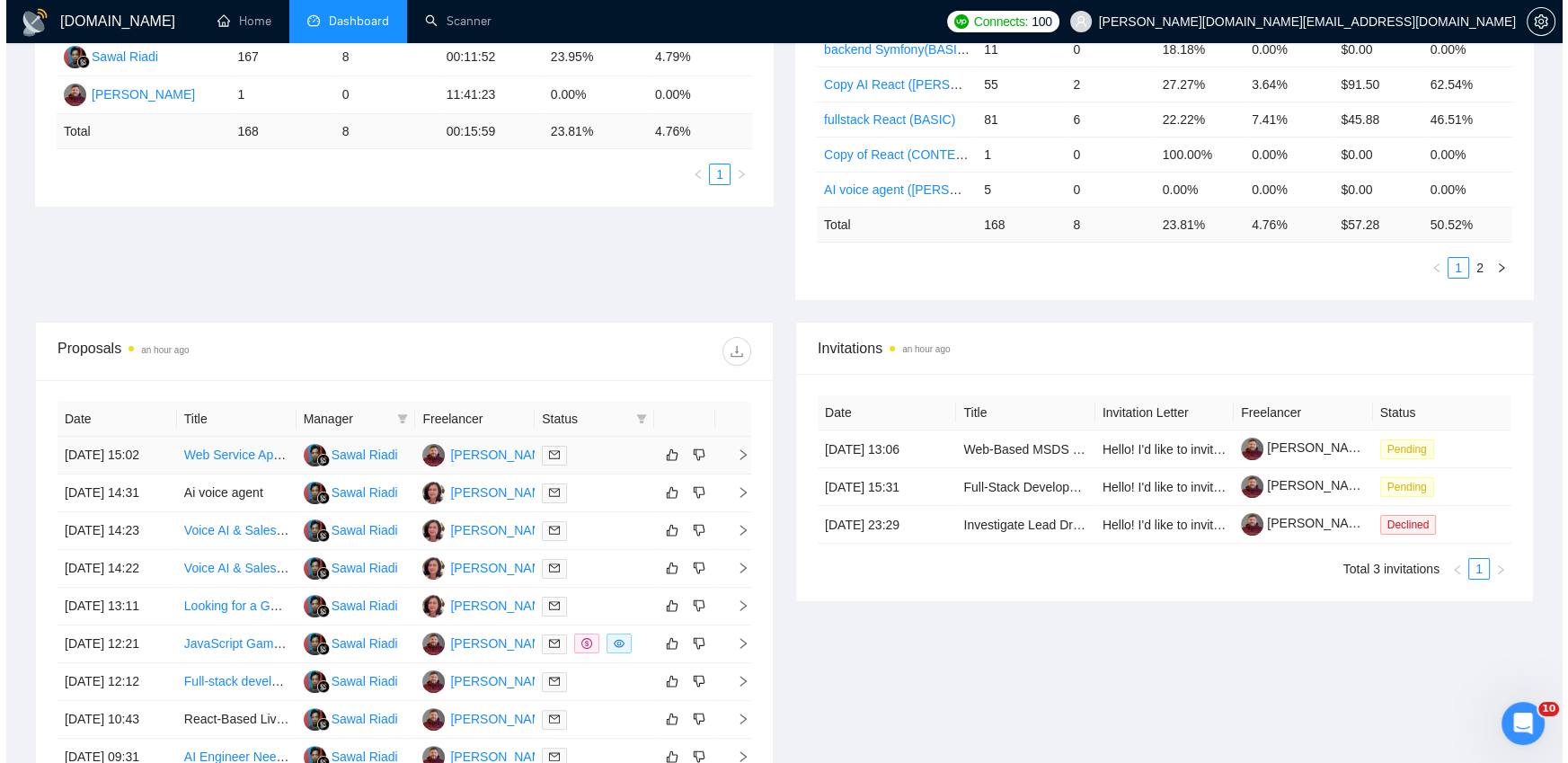
scroll to position [394, 0]
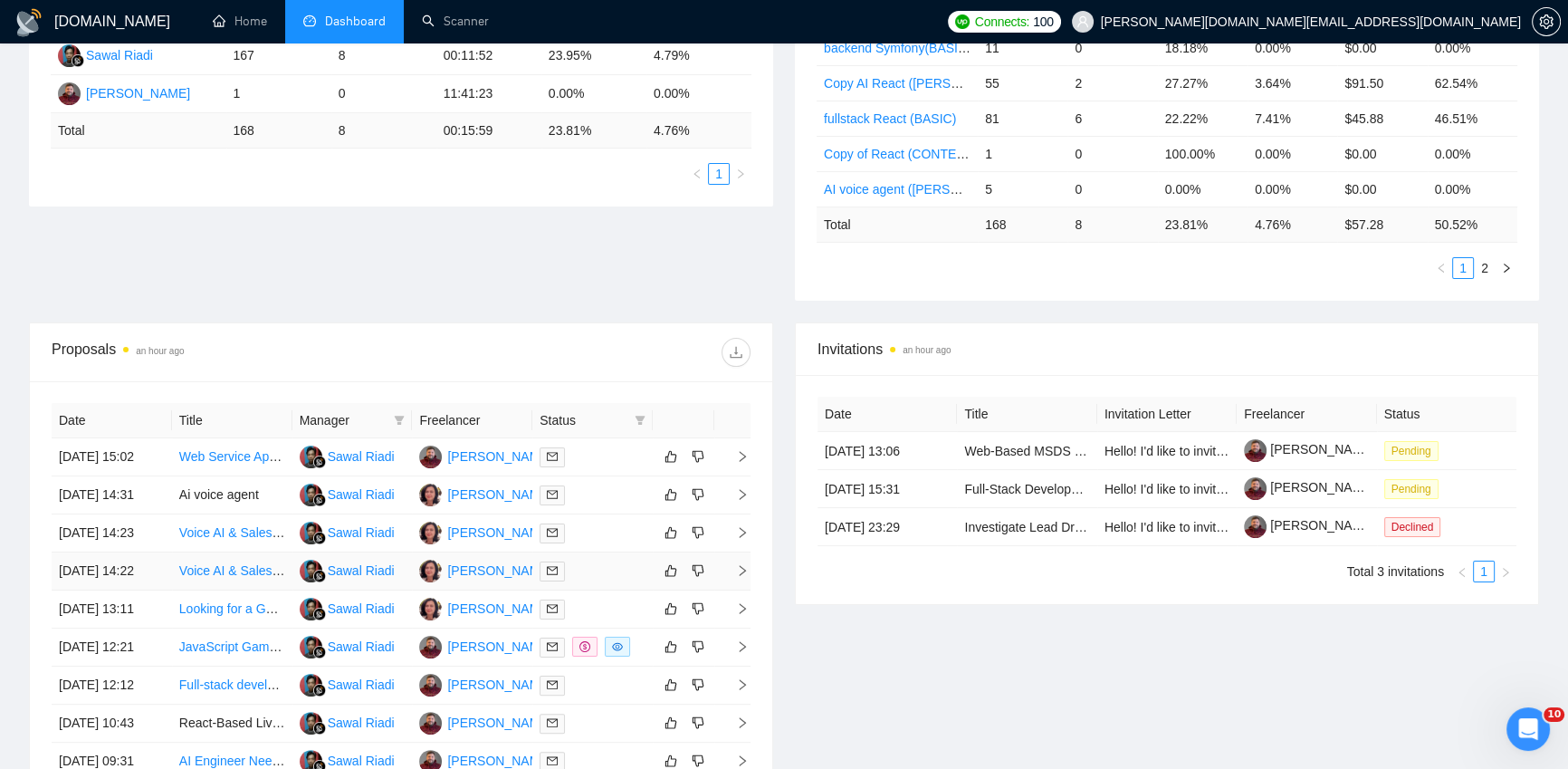
click at [615, 582] on div at bounding box center [592, 571] width 106 height 21
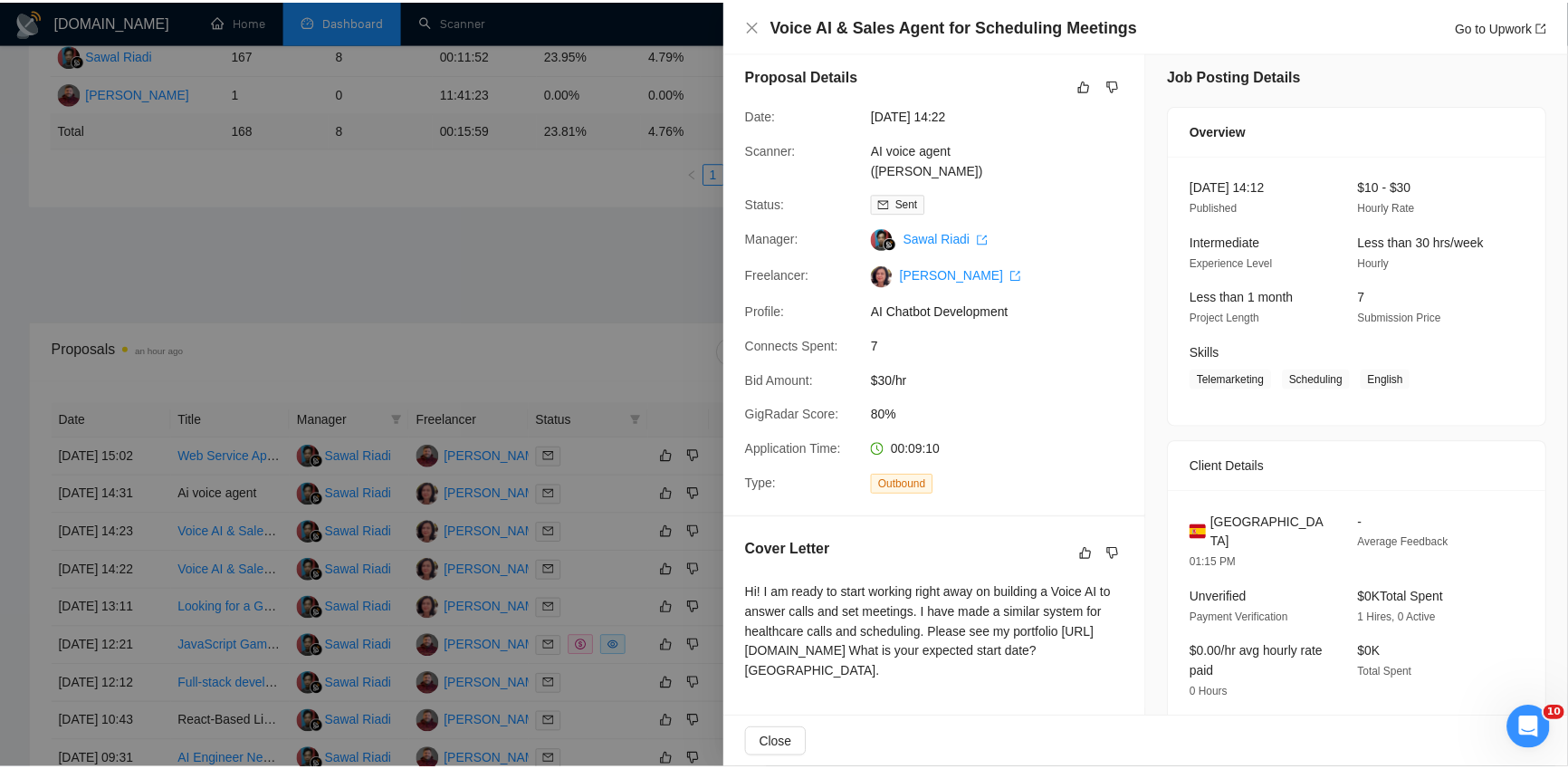
scroll to position [13, 0]
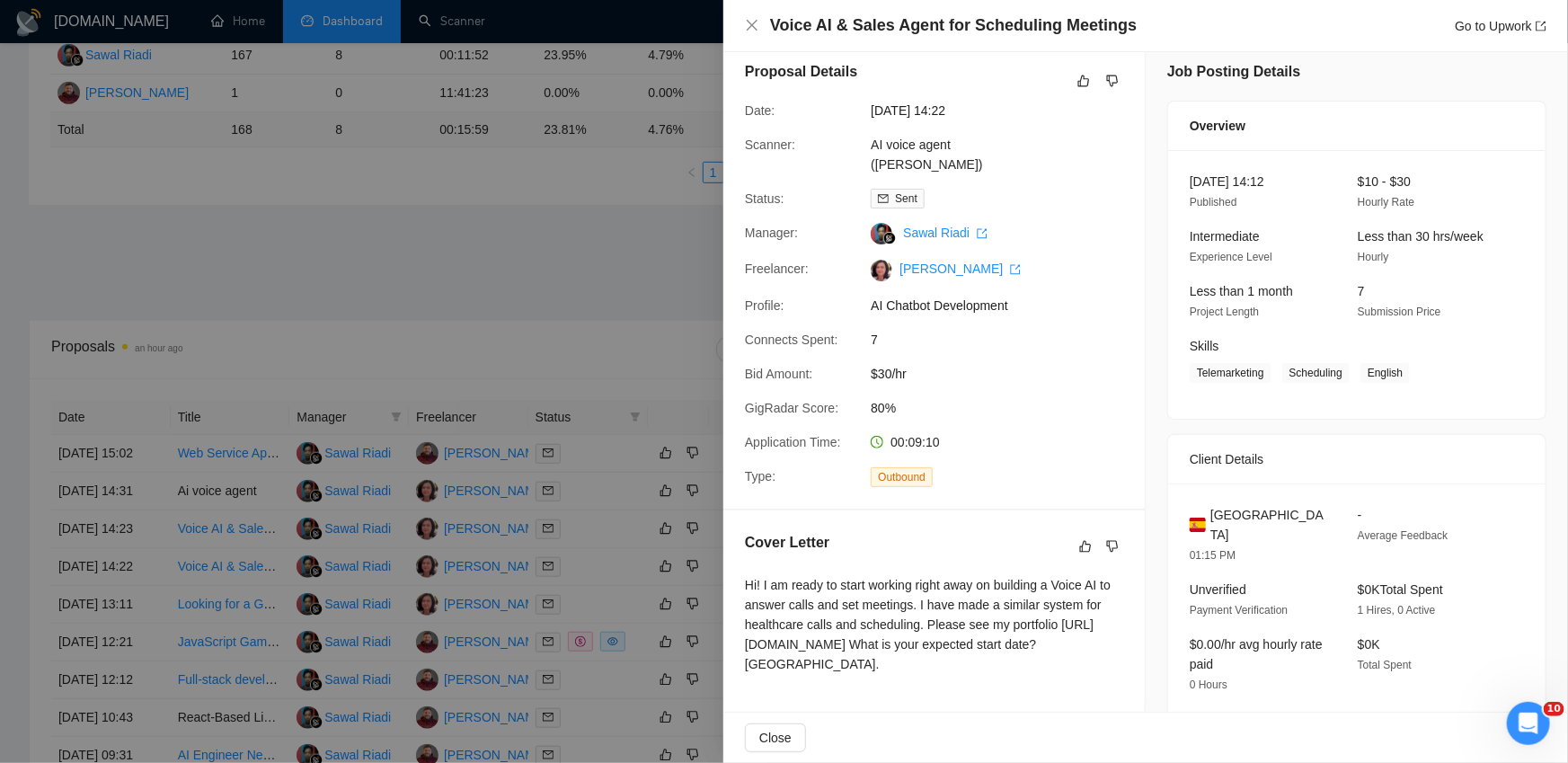
click at [642, 250] on div at bounding box center [784, 382] width 1568 height 763
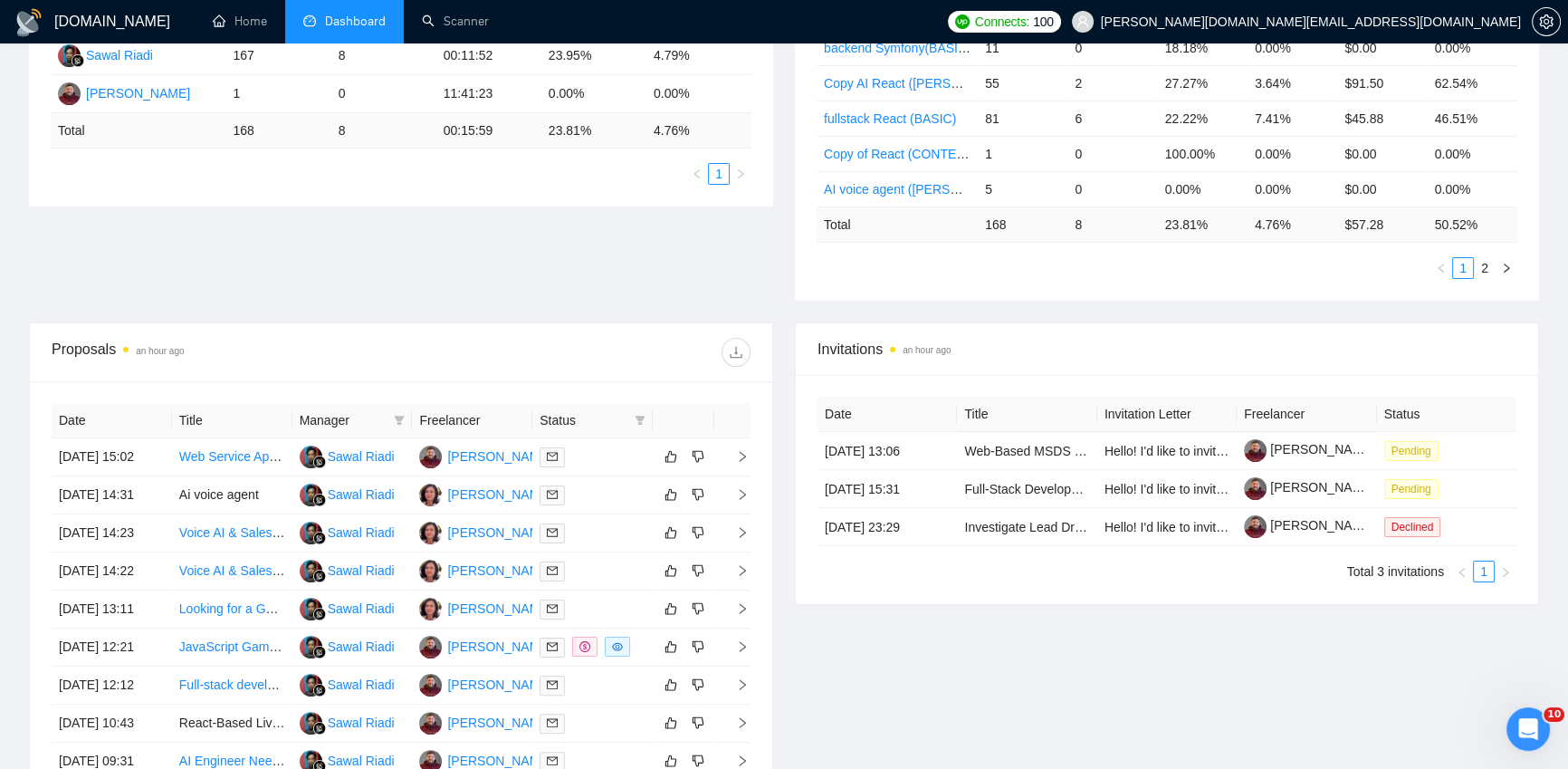
scroll to position [0, 0]
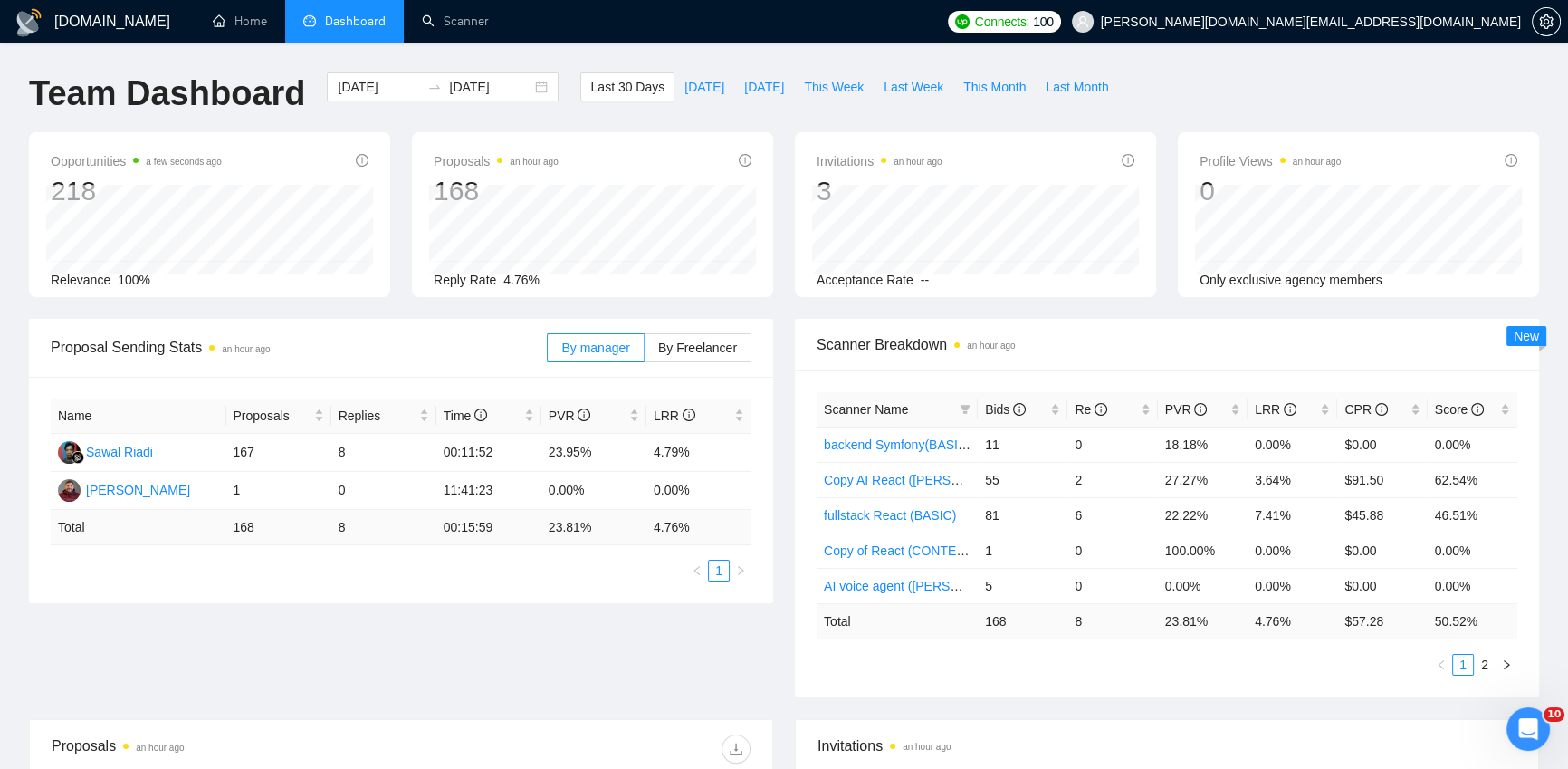
click at [1268, 62] on div "GigRadar.io Home Dashboard Scanner Connects: 100 kostya.p.dev@gmail.com Team Da…" at bounding box center [784, 718] width 1568 height 1436
click at [463, 21] on link "Scanner" at bounding box center [455, 22] width 67 height 15
